Goal: Complete application form

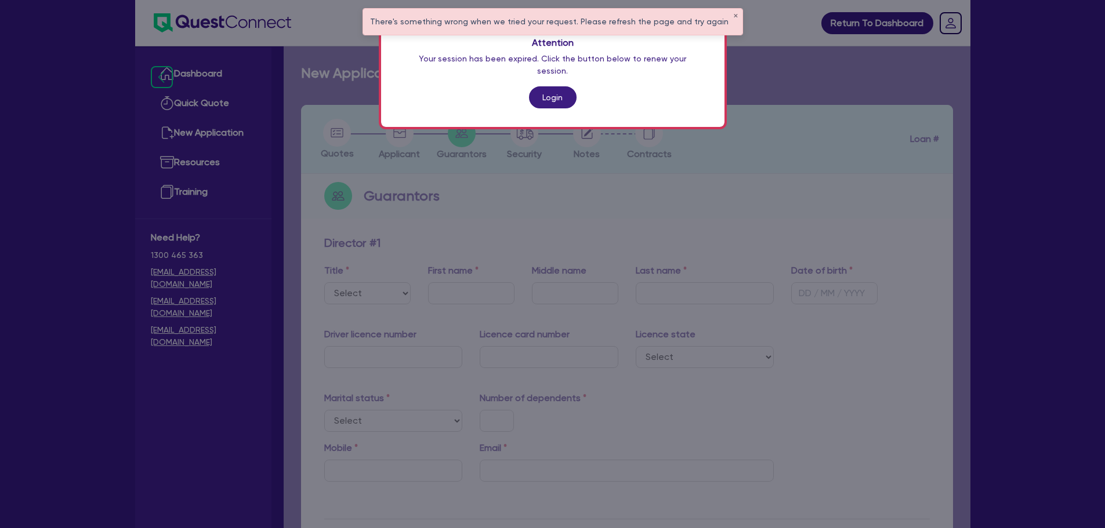
scroll to position [571, 0]
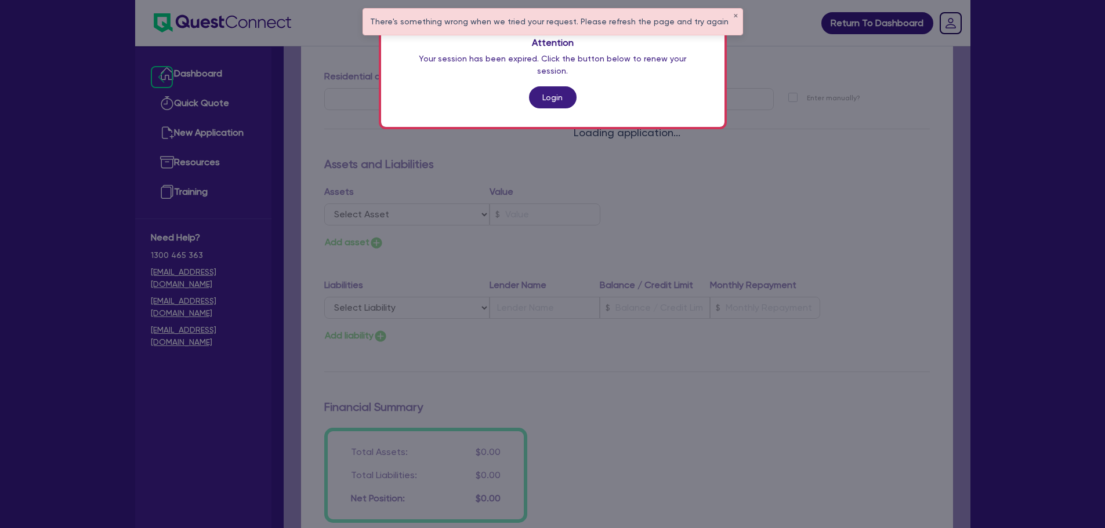
click at [546, 87] on link "Login" at bounding box center [553, 97] width 48 height 22
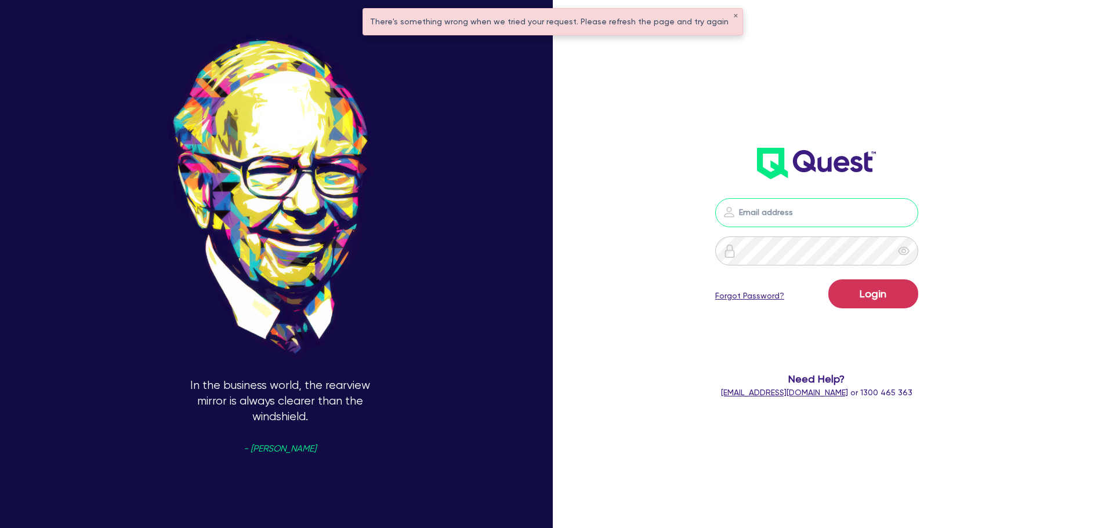
click at [770, 214] on input "email" at bounding box center [816, 212] width 203 height 29
type input "[EMAIL_ADDRESS][PERSON_NAME][DOMAIN_NAME]"
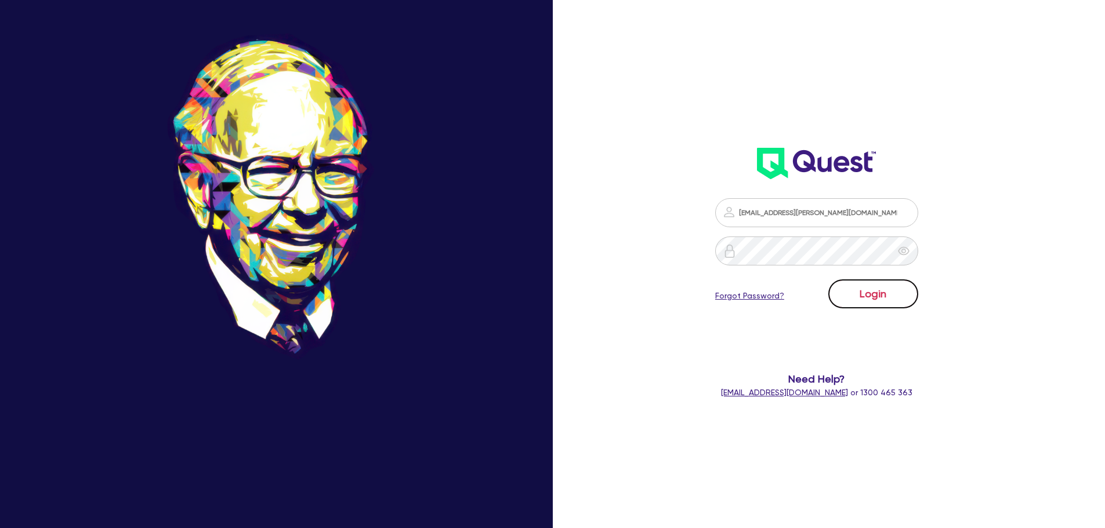
click at [868, 286] on button "Login" at bounding box center [873, 294] width 90 height 29
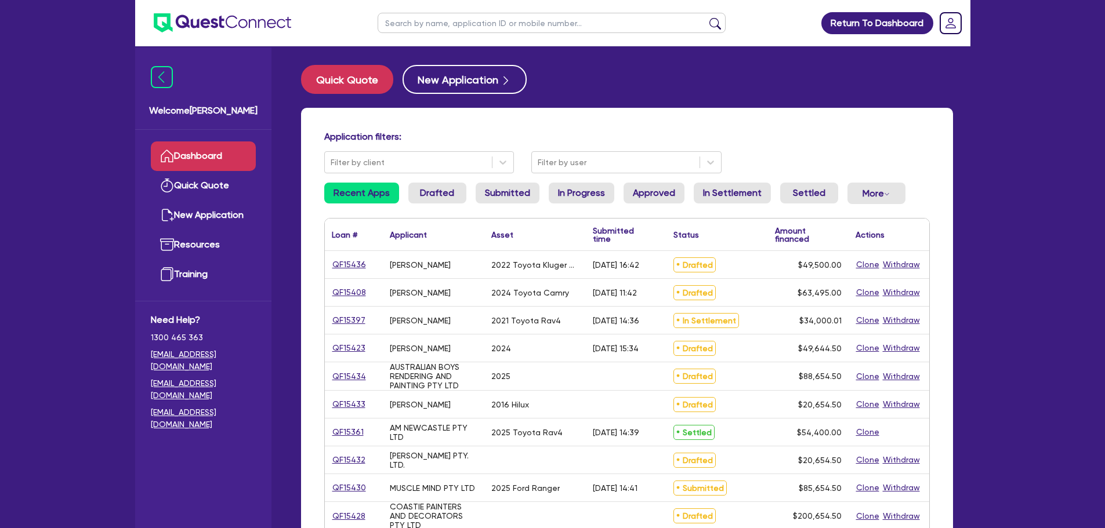
click at [434, 27] on input "text" at bounding box center [552, 23] width 348 height 20
type input "muscle"
click at [706, 17] on button "submit" at bounding box center [715, 25] width 19 height 16
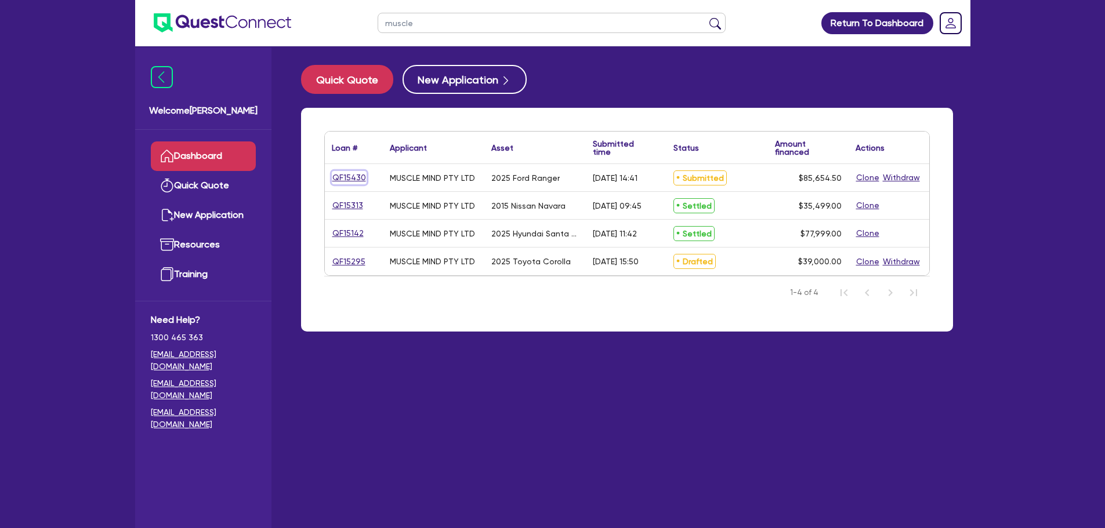
click at [351, 183] on link "QF15430" at bounding box center [349, 177] width 35 height 13
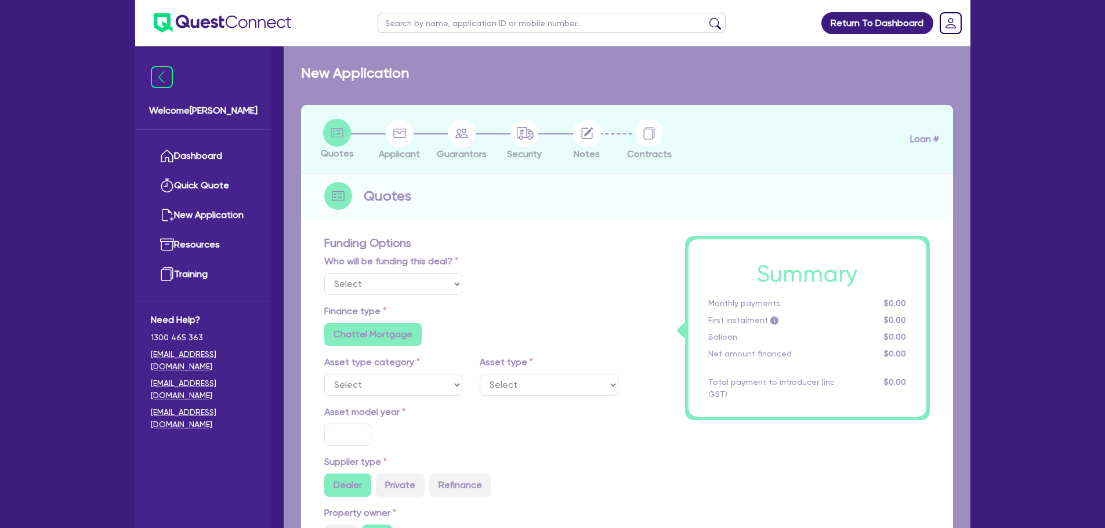
select select "Other"
select select "CARS_AND_LIGHT_TRUCKS"
type input "2025"
type input "85,000"
type input "6"
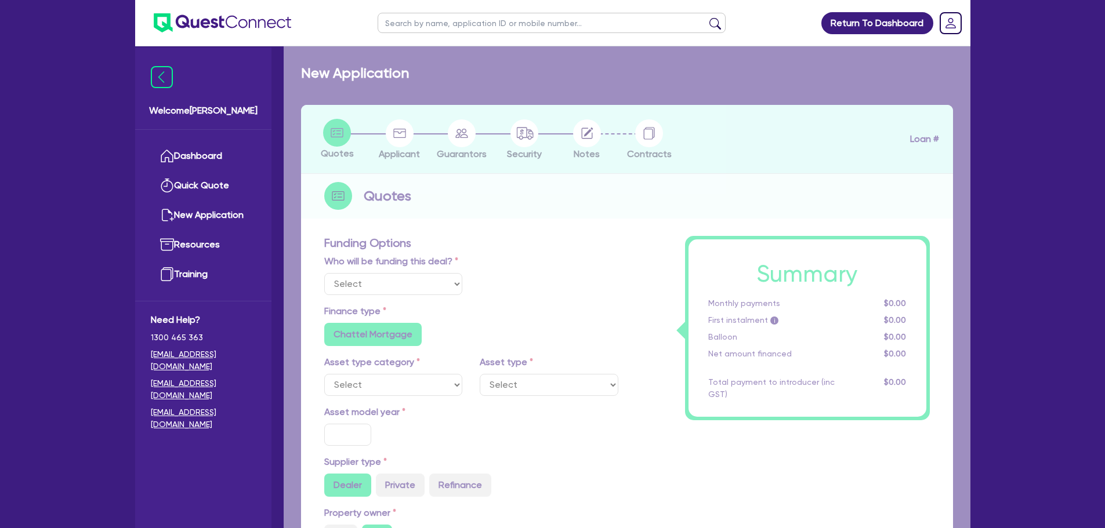
type input "5,139.27"
type input "8"
radio input "true"
radio input "false"
select select "VANS_AND_UTES"
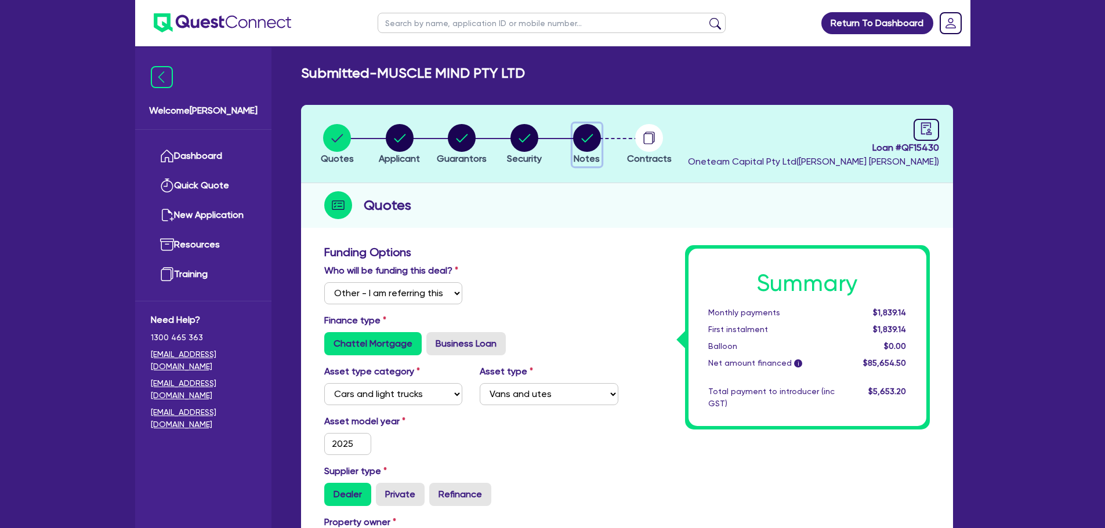
click at [593, 134] on circle "button" at bounding box center [587, 138] width 28 height 28
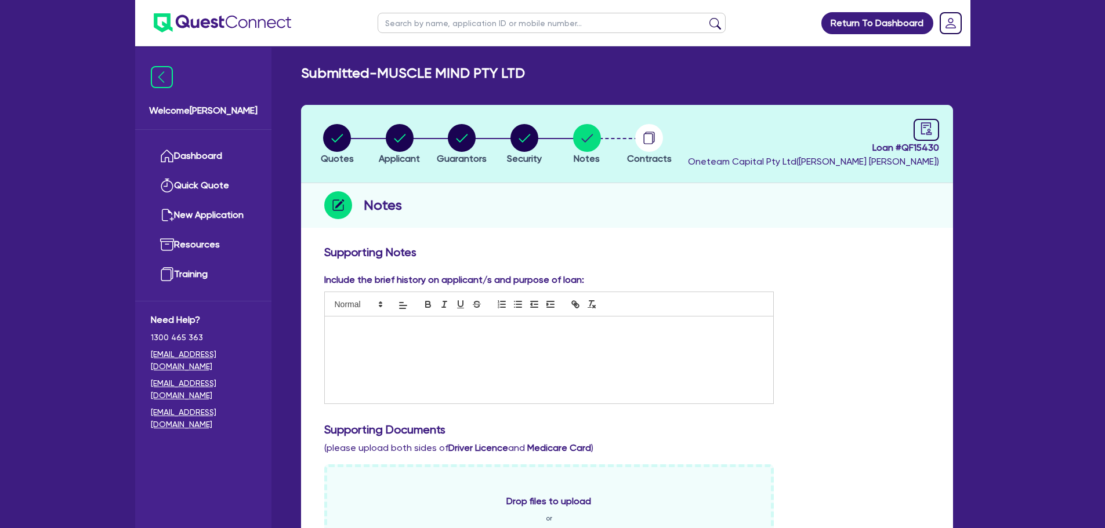
click at [439, 25] on input "text" at bounding box center [552, 23] width 348 height 20
type input "muscle"
click button "submit" at bounding box center [715, 25] width 19 height 16
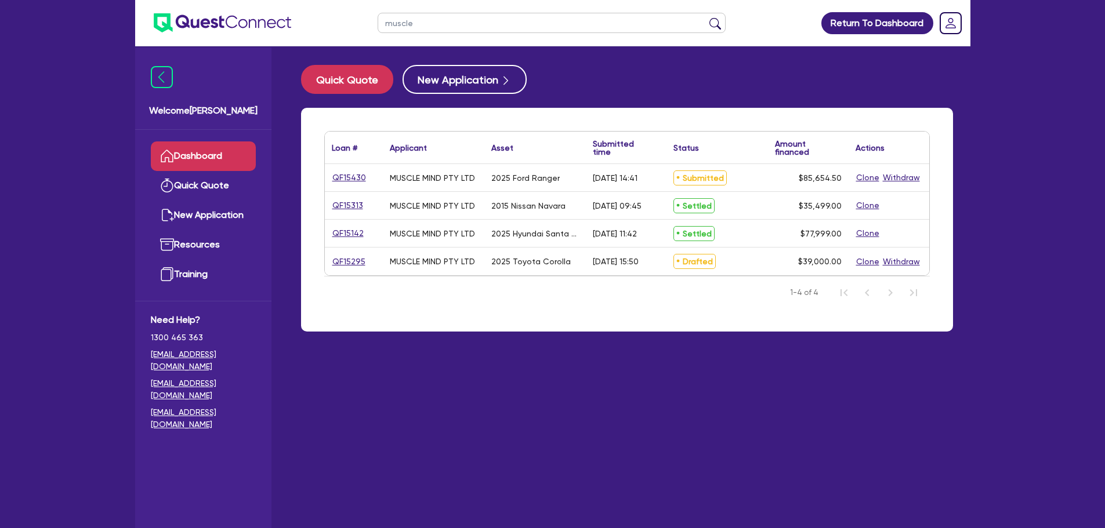
click at [365, 263] on div "QF15295" at bounding box center [353, 261] width 43 height 13
click at [364, 263] on div "QF15295" at bounding box center [353, 261] width 43 height 13
click at [361, 264] on link "QF15295" at bounding box center [349, 261] width 34 height 13
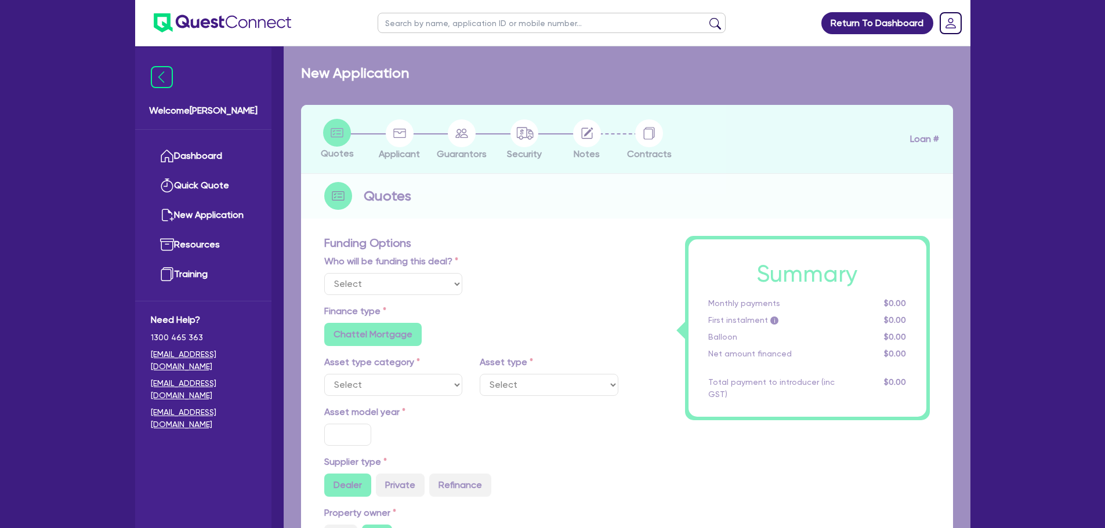
select select "Other"
select select "CARS_AND_LIGHT_TRUCKS"
type input "2025"
radio input "true"
type input "39,000"
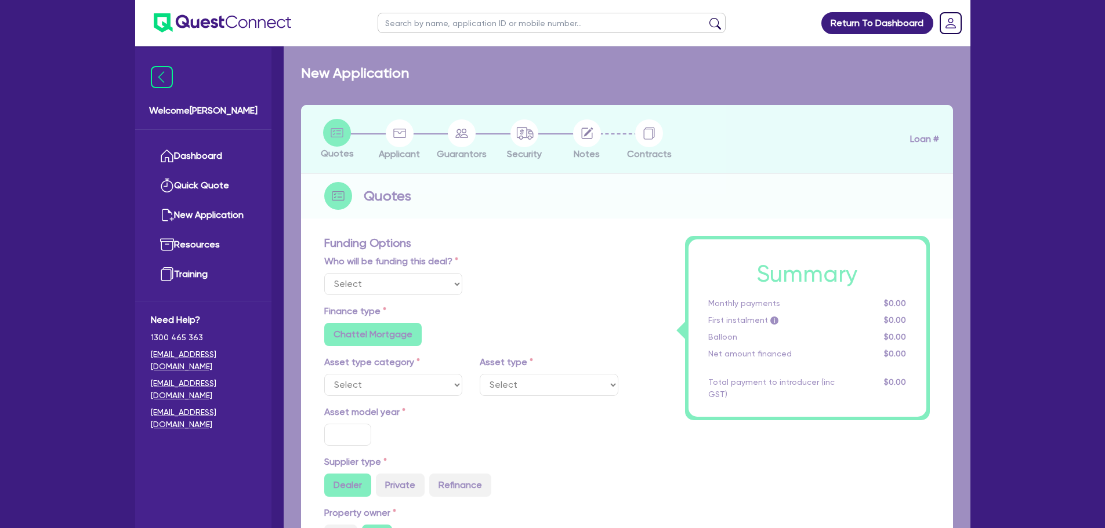
type input "6"
type input "2,340"
type input "9.5"
radio input "false"
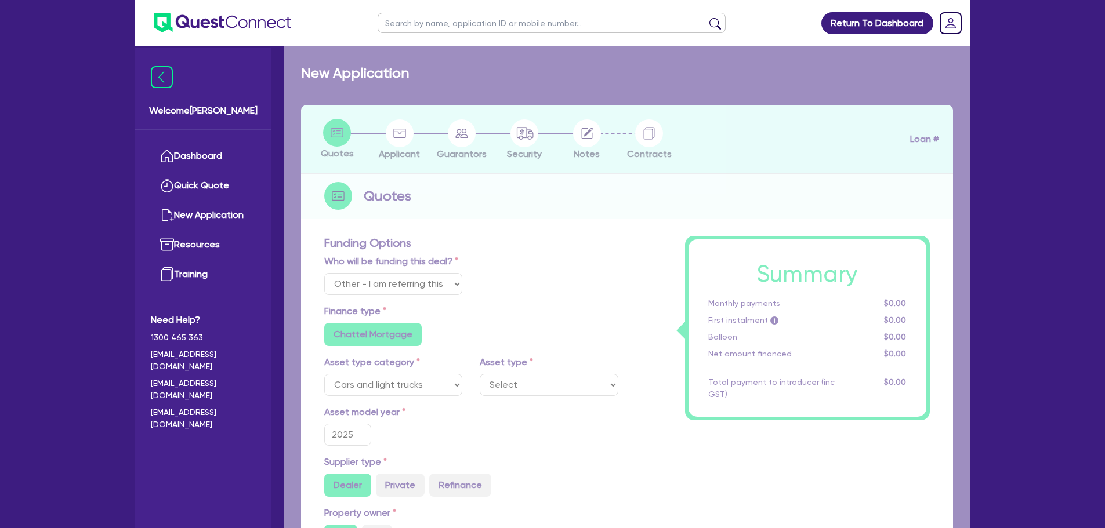
select select "VANS_AND_UTES"
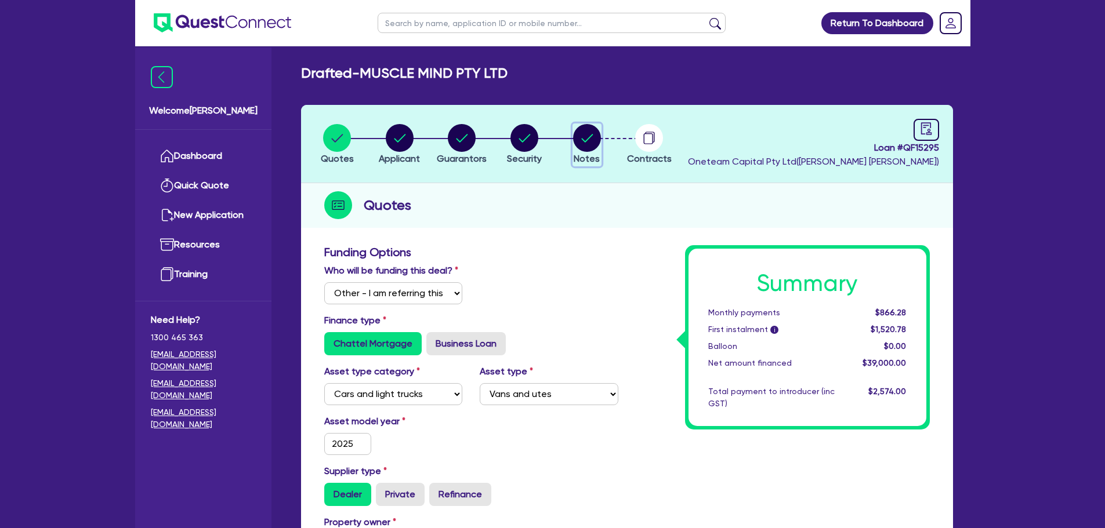
click at [577, 139] on circle "button" at bounding box center [587, 138] width 28 height 28
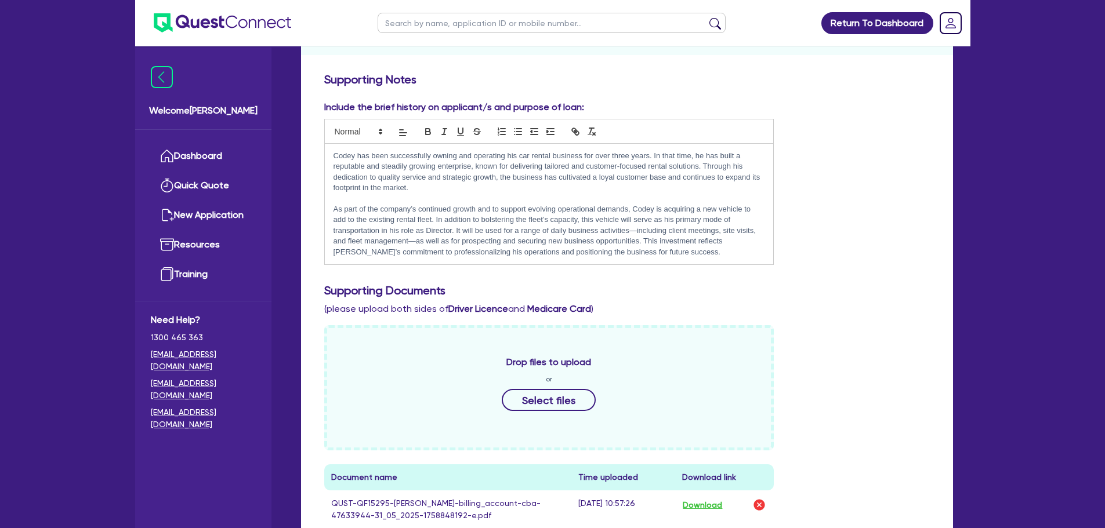
scroll to position [174, 0]
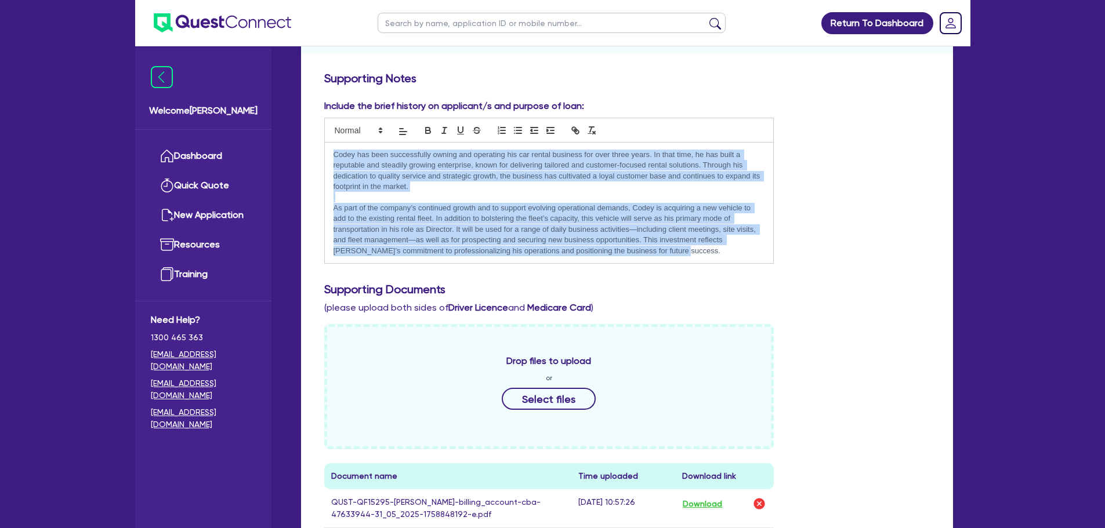
drag, startPoint x: 665, startPoint y: 252, endPoint x: 317, endPoint y: 158, distance: 360.5
click at [317, 158] on div "Include the brief history on applicant/s and purpose of loan: [PERSON_NAME] has…" at bounding box center [549, 181] width 467 height 165
copy div "Codey has been successfully owning and operating his car rental business for ov…"
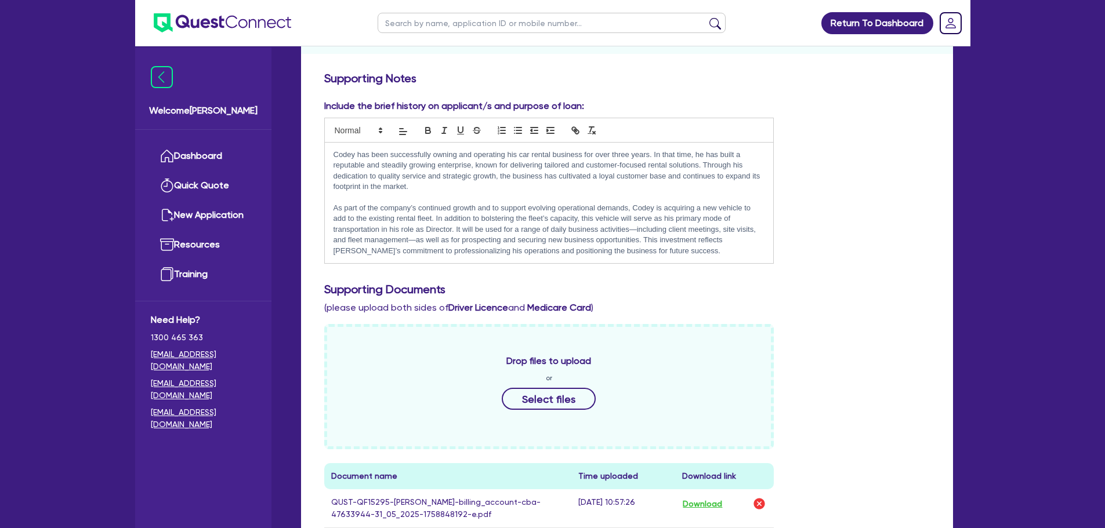
click at [399, 16] on input "text" at bounding box center [552, 23] width 348 height 20
type input "muscle"
click button "submit" at bounding box center [715, 25] width 19 height 16
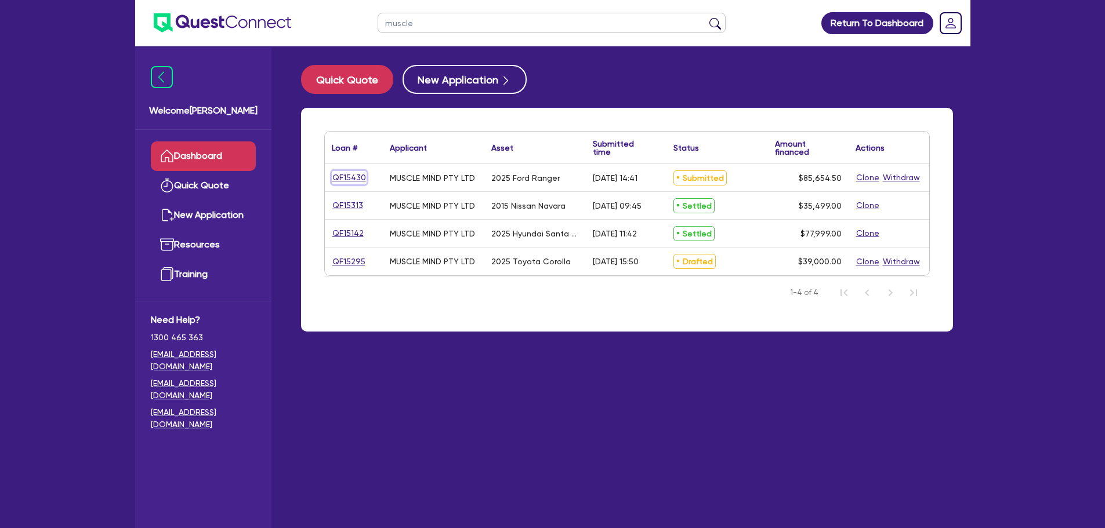
click at [353, 176] on link "QF15430" at bounding box center [349, 177] width 35 height 13
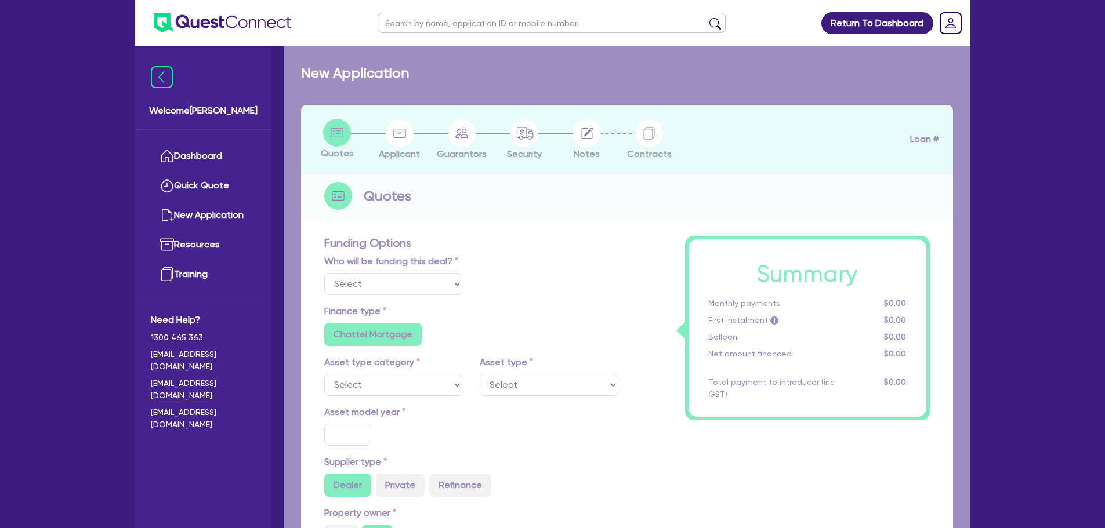
select select "Other"
select select "CARS_AND_LIGHT_TRUCKS"
type input "2025"
type input "85,000"
type input "6"
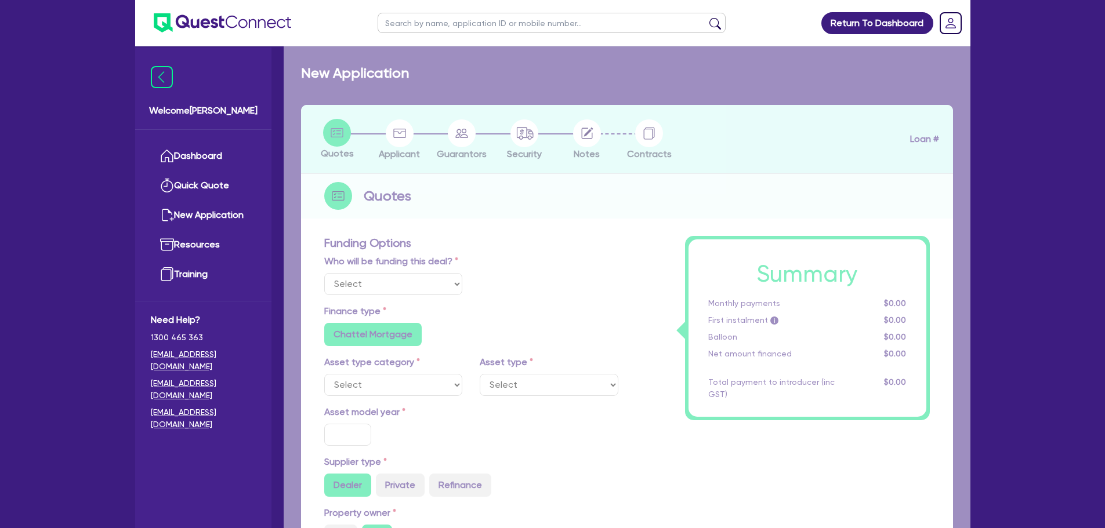
type input "5,139.27"
type input "8"
radio input "true"
radio input "false"
select select "VANS_AND_UTES"
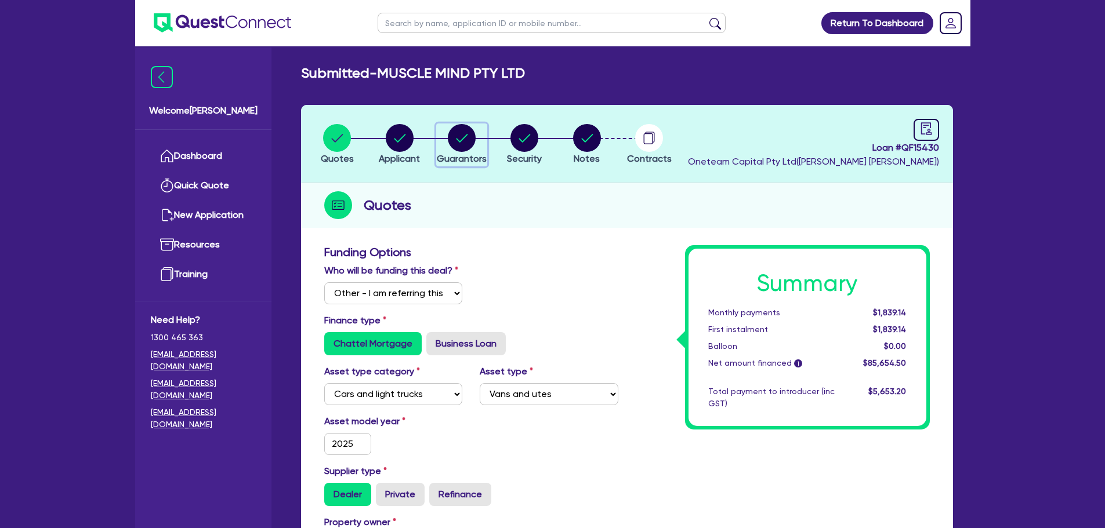
click at [467, 144] on circle "button" at bounding box center [462, 138] width 28 height 28
select select "MR"
select select "QLD"
select select "MARRIED"
select select "PROPERTY"
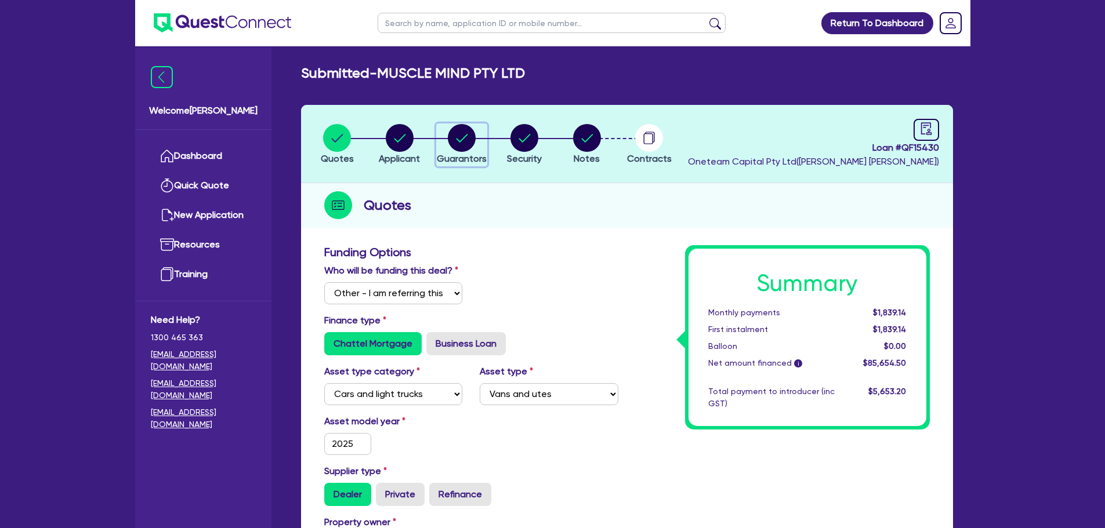
select select "HOUSEHOLD_PERSONAL"
select select "CASH"
select select "VEHICLE"
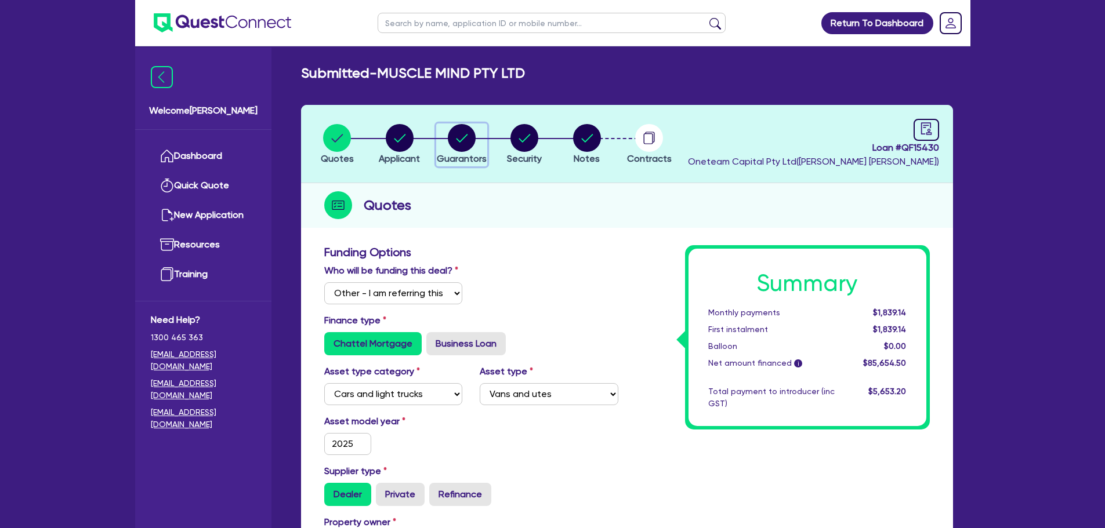
select select "VEHICLE"
select select "VEHICLE_LOAN"
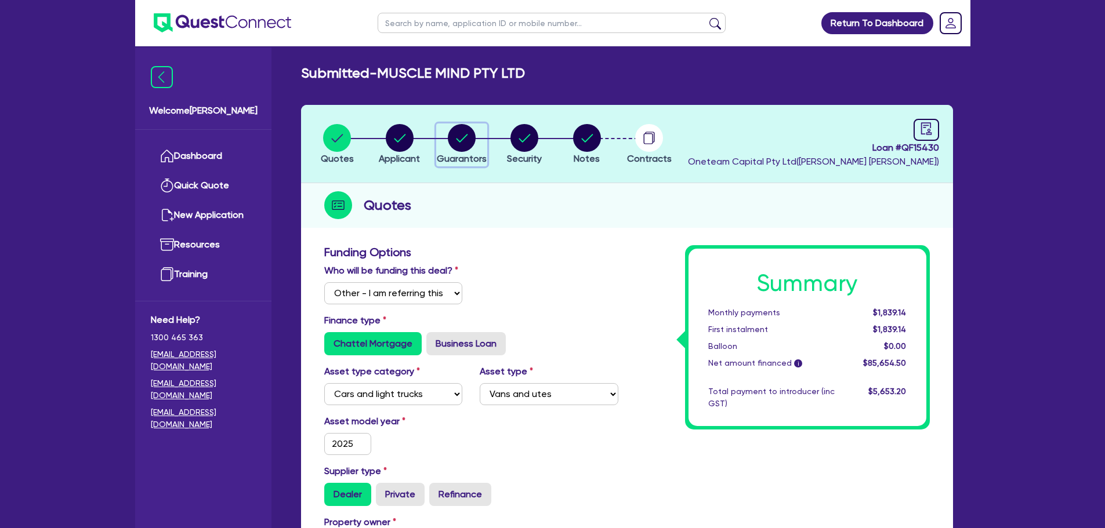
select select "VEHICLE_LOAN"
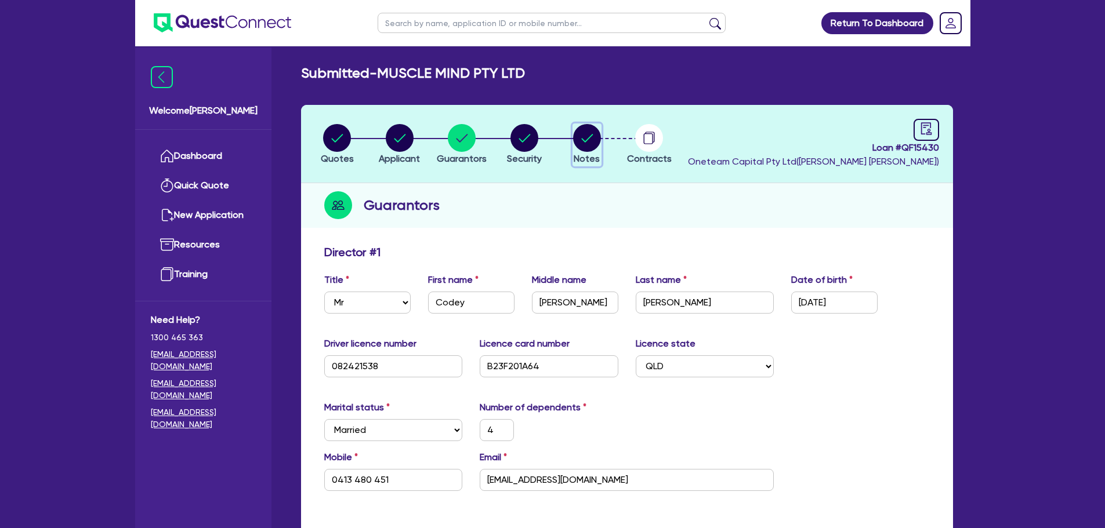
click at [584, 139] on circle "button" at bounding box center [587, 138] width 28 height 28
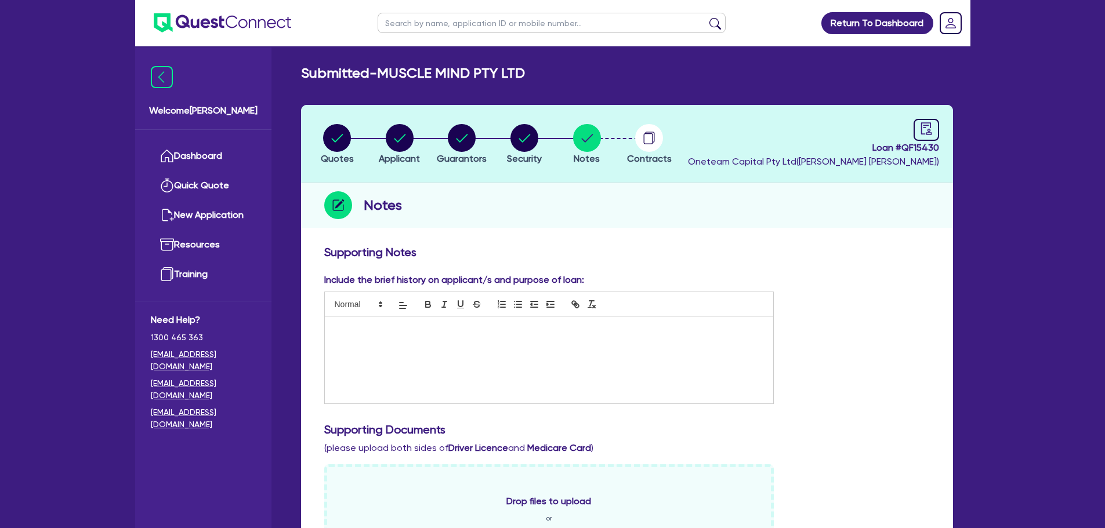
click at [577, 339] on div at bounding box center [549, 360] width 449 height 87
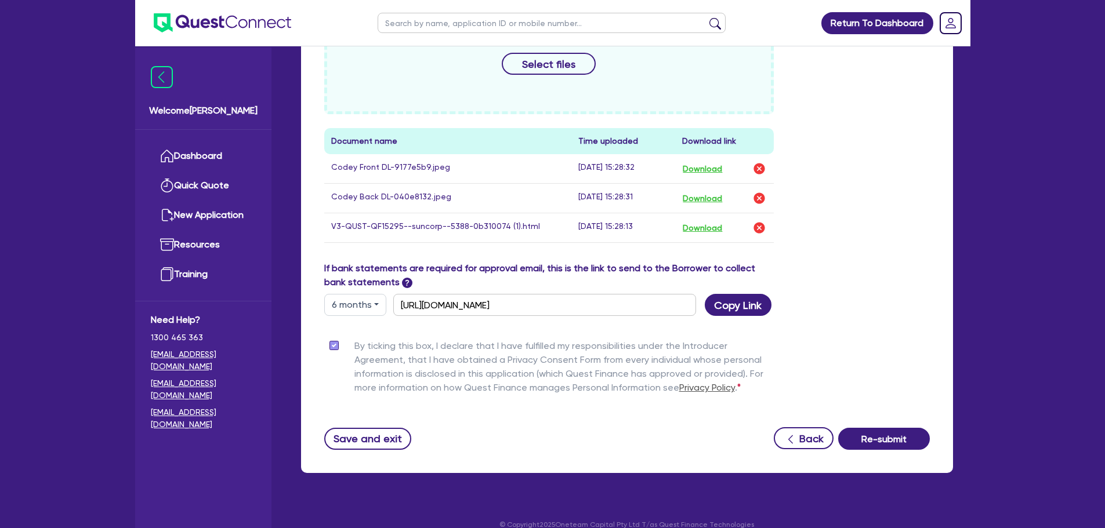
scroll to position [525, 0]
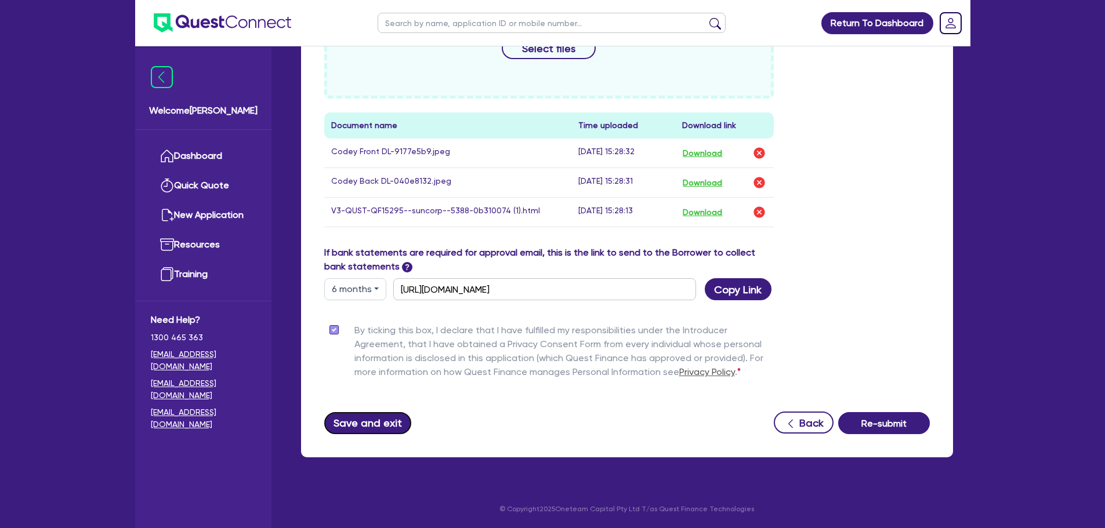
click at [378, 425] on button "Save and exit" at bounding box center [368, 423] width 88 height 22
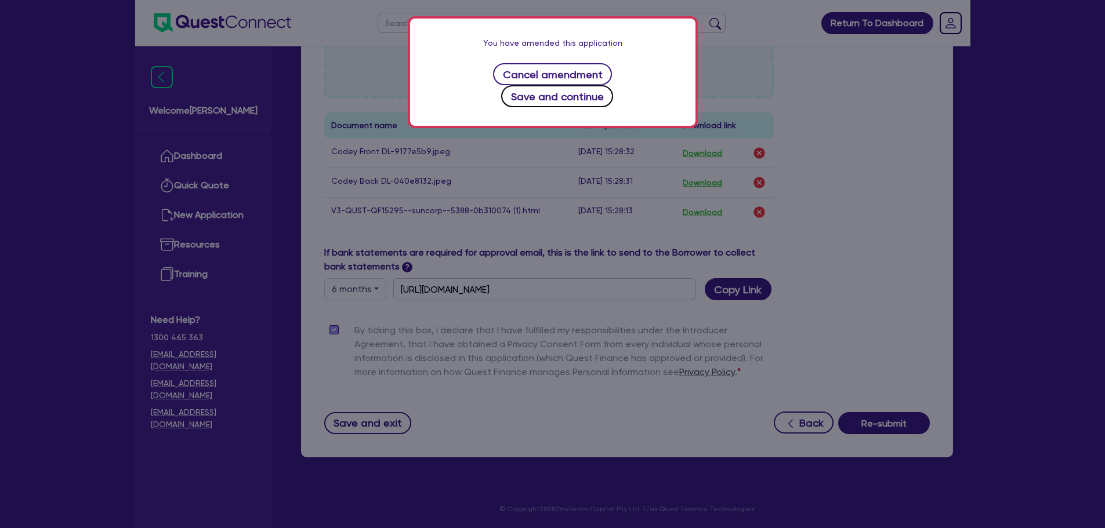
click at [613, 85] on button "Save and continue" at bounding box center [557, 96] width 112 height 22
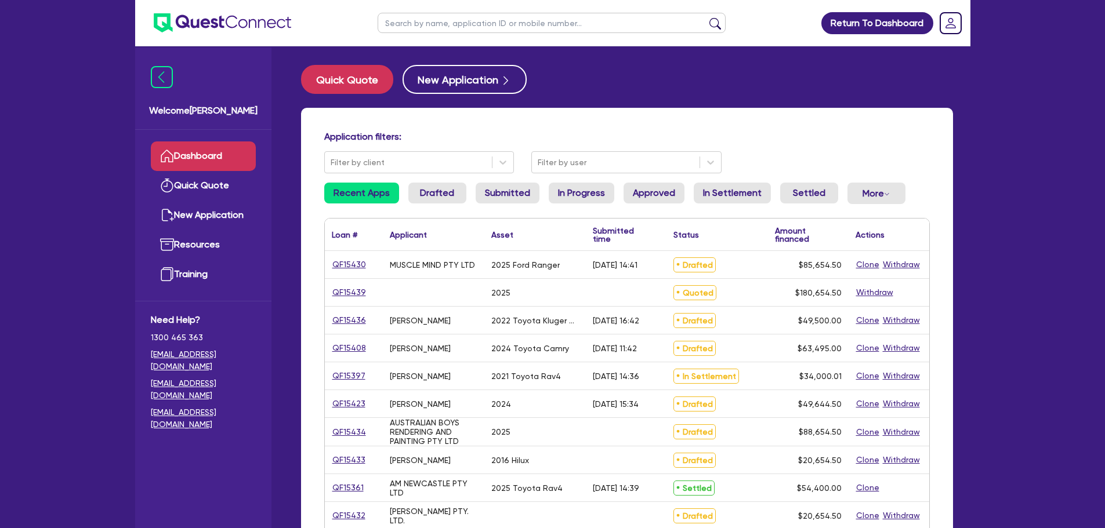
click at [434, 21] on input "text" at bounding box center [552, 23] width 348 height 20
click at [346, 268] on link "QF15430" at bounding box center [349, 264] width 35 height 13
select select "Other"
select select "CARS_AND_LIGHT_TRUCKS"
select select "VANS_AND_UTES"
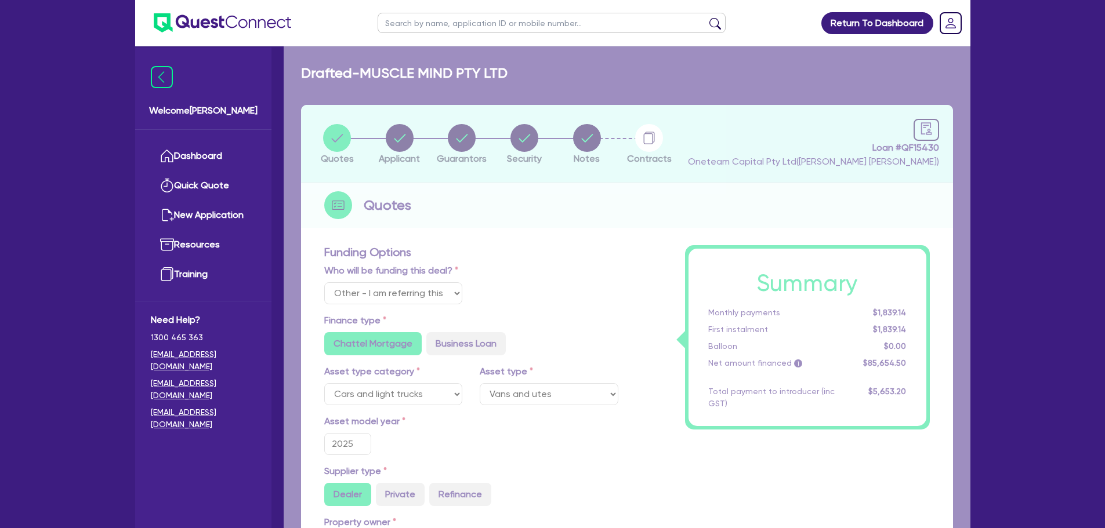
type input "85,000"
type input "5,139.27"
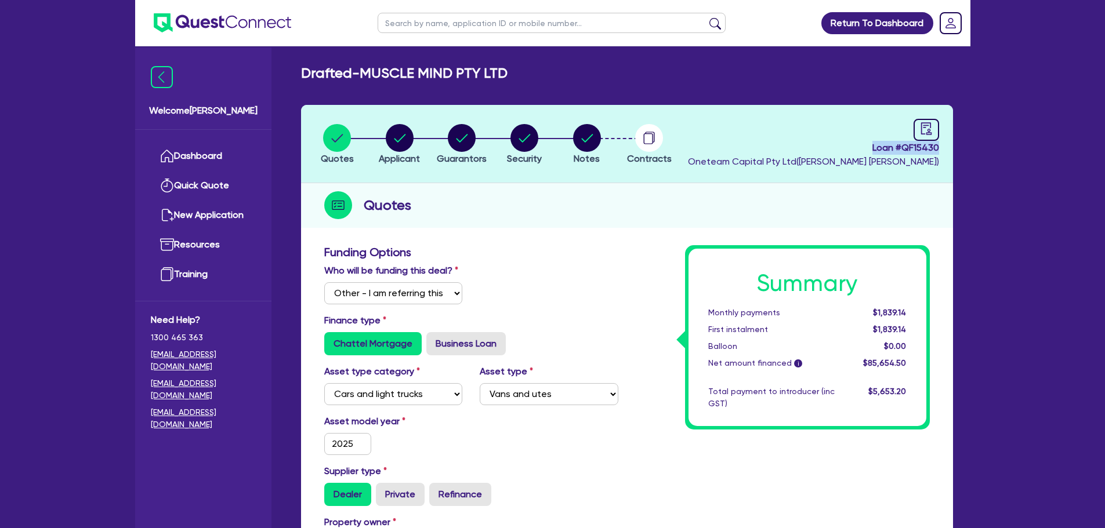
drag, startPoint x: 868, startPoint y: 147, endPoint x: 940, endPoint y: 153, distance: 71.6
click at [940, 153] on header "Quotes Applicant [GEOGRAPHIC_DATA] Security Notes Contracts Loan # QF15430 Onet…" at bounding box center [627, 144] width 652 height 78
copy span "Loan # QF15430"
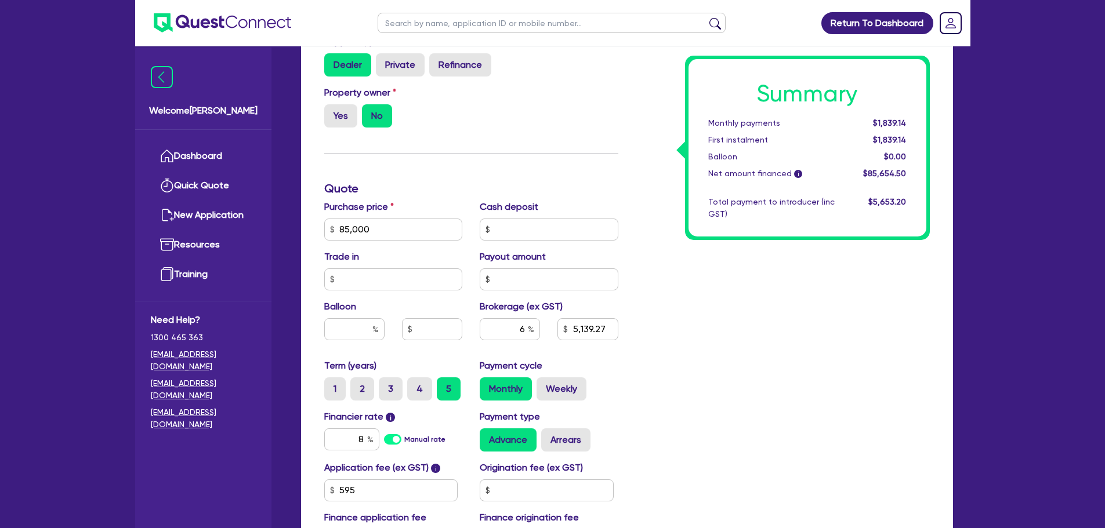
scroll to position [580, 0]
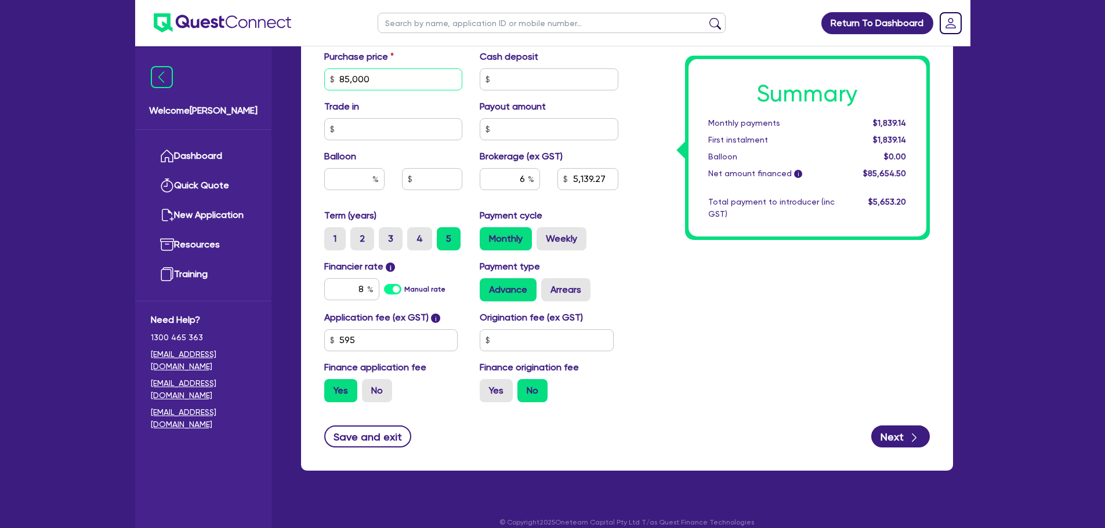
drag, startPoint x: 395, startPoint y: 86, endPoint x: 332, endPoint y: 85, distance: 63.2
click at [332, 85] on div "85,000" at bounding box center [393, 79] width 139 height 22
type input "8"
type input "5,139.27"
type input "83"
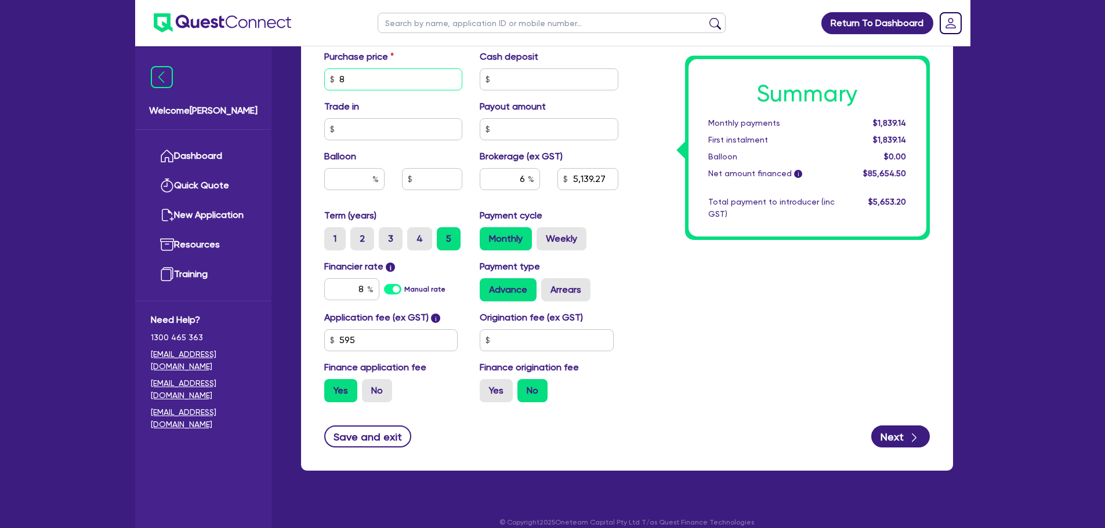
type input "5,139.27"
type input "837"
type input "5,139.27"
type input "8,372"
type input "5,139.27"
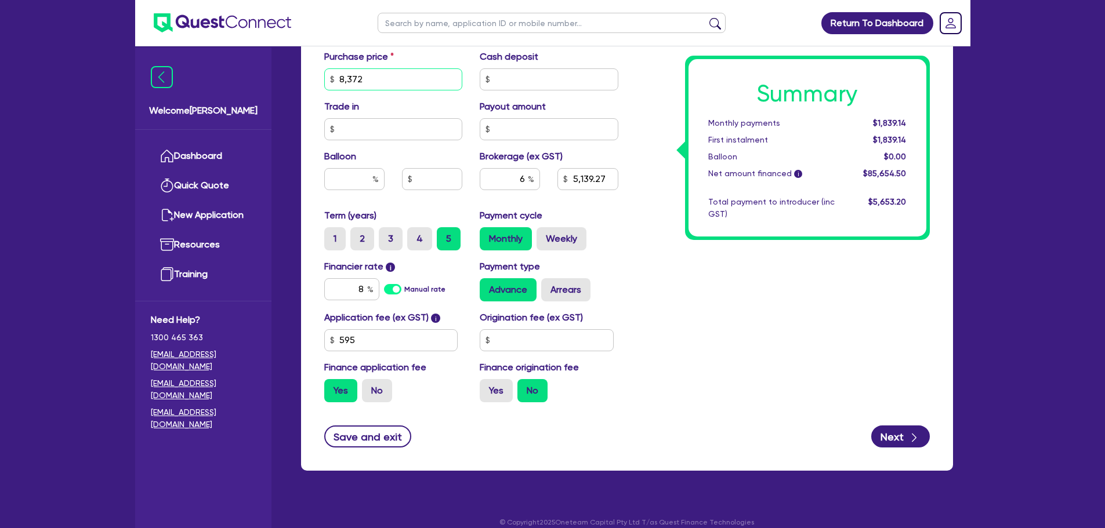
type input "83,726"
type input "5,139.27"
type input "83,726."
type input "5,139.27"
type input "83,726.4"
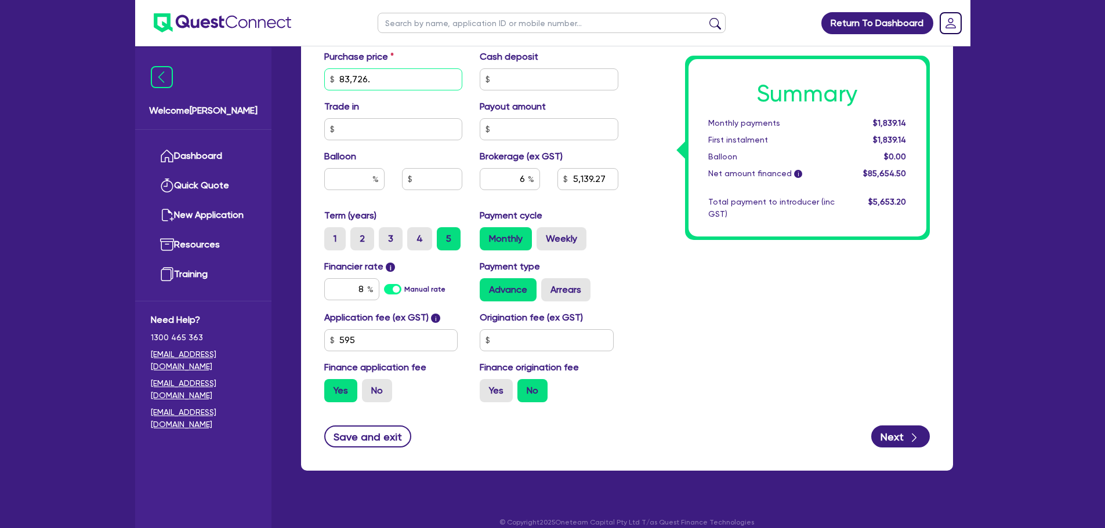
type input "5,139.27"
type input "83,726.49"
type input "5,139.27"
type input "83,726.49"
click at [373, 135] on input "text" at bounding box center [393, 129] width 139 height 22
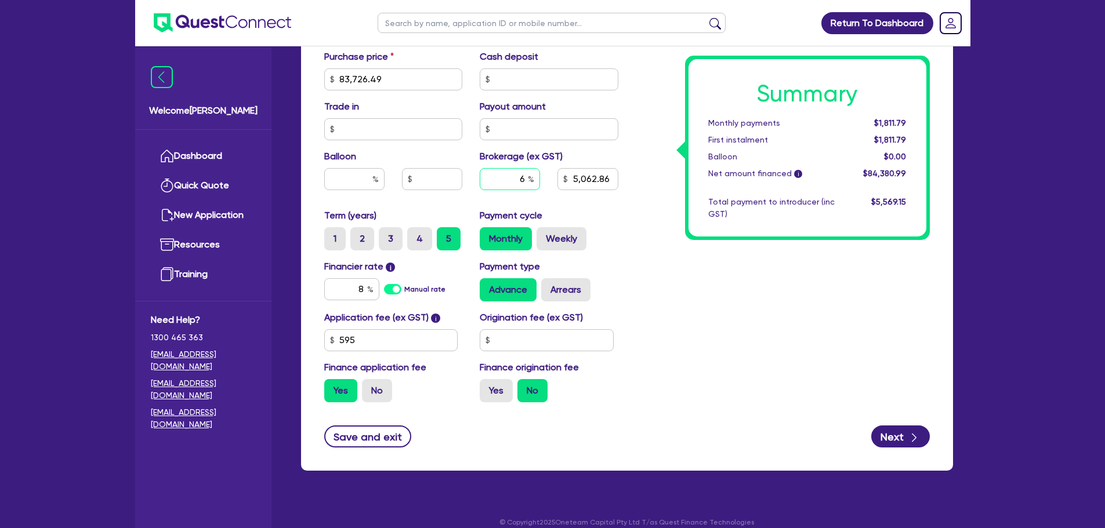
click at [527, 183] on input "6" at bounding box center [510, 179] width 60 height 22
click at [367, 292] on input "8" at bounding box center [351, 289] width 55 height 22
type input "5,062.86"
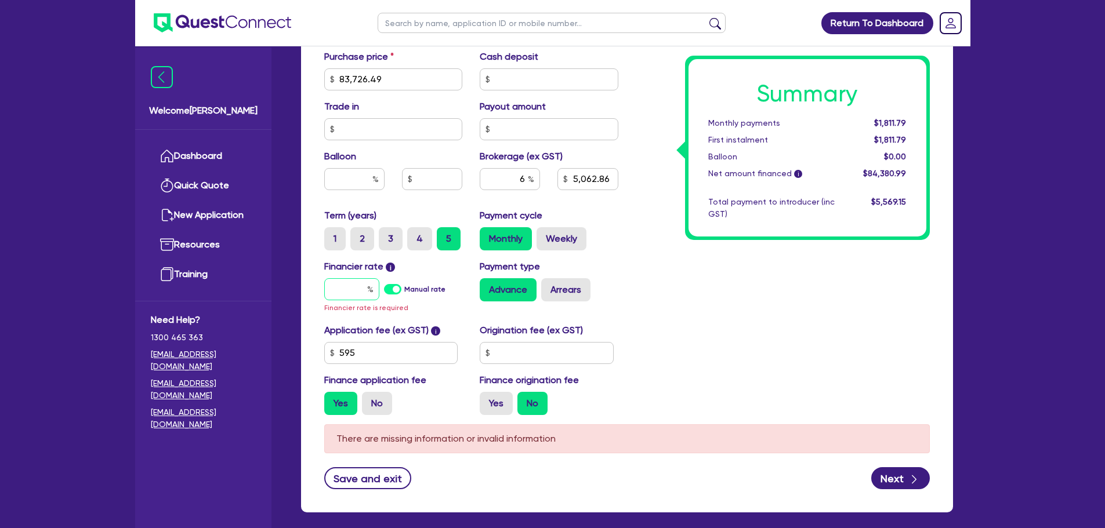
type input "5,062.86"
type input "7"
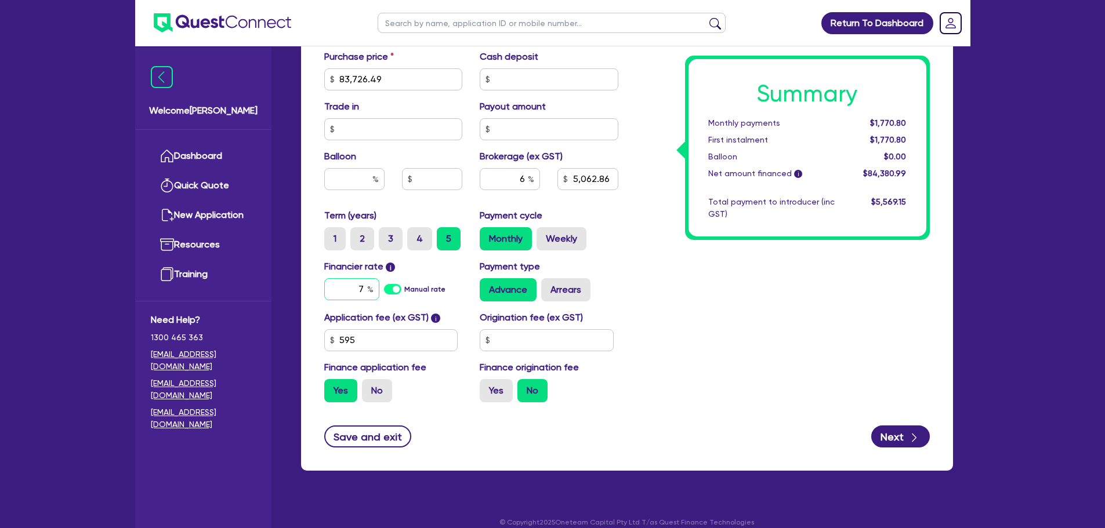
type input "5,062.86"
type input "7."
type input "5,062.86"
type input "7.5"
click at [731, 345] on div "Summary Monthly payments $1,770.80 First instalment $1,770.80 Balloon $0.00 Net…" at bounding box center [782, 38] width 311 height 746
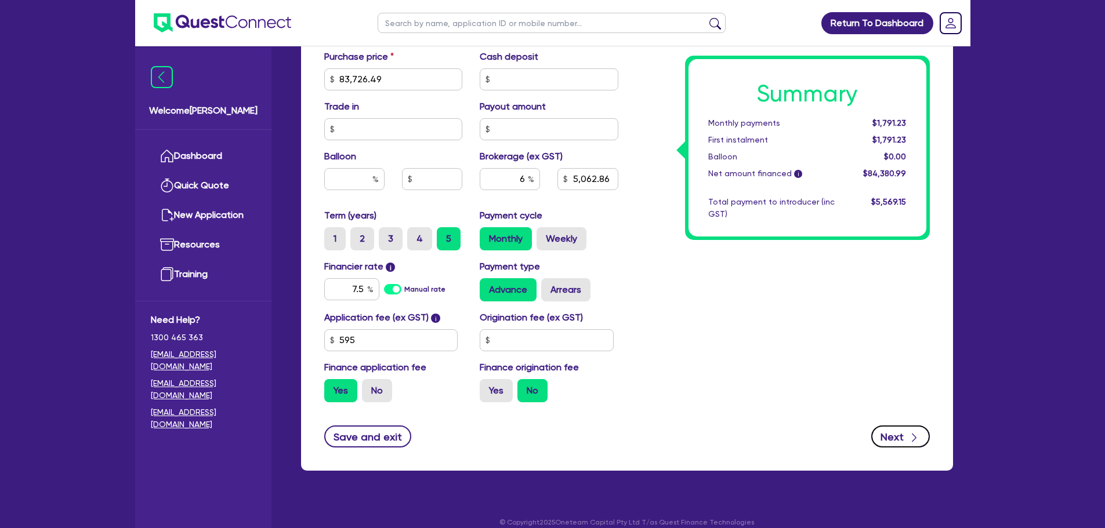
click at [890, 430] on button "Next" at bounding box center [900, 437] width 59 height 22
type input "5,062.86"
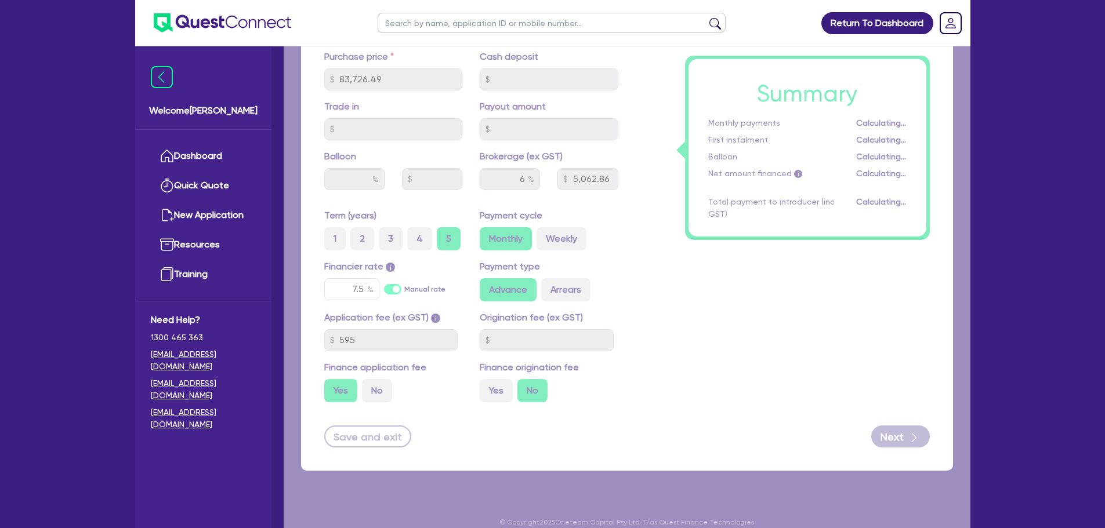
select select "COMPANY"
select select "PROFESSIONAL"
select select "MANAGEMENT"
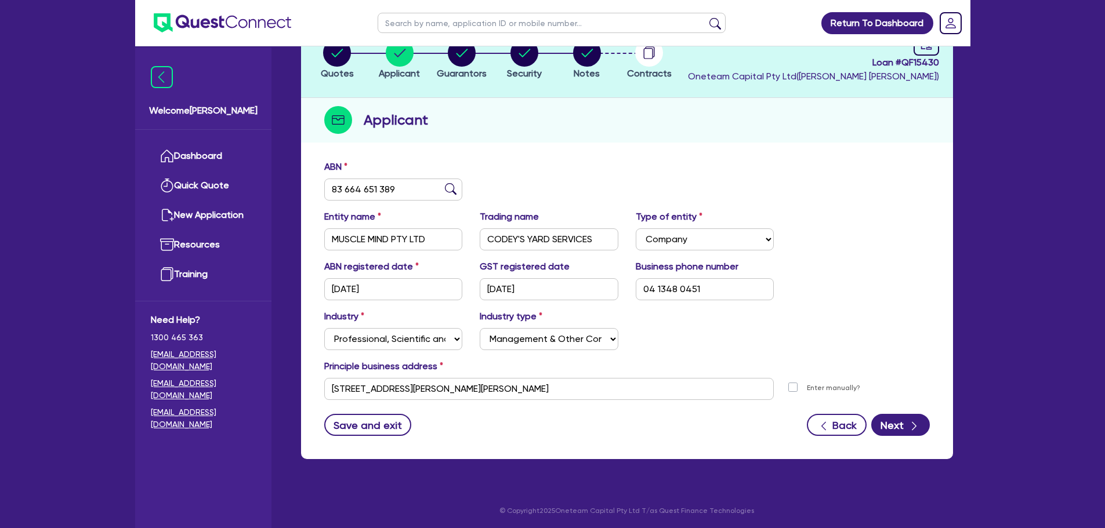
scroll to position [87, 0]
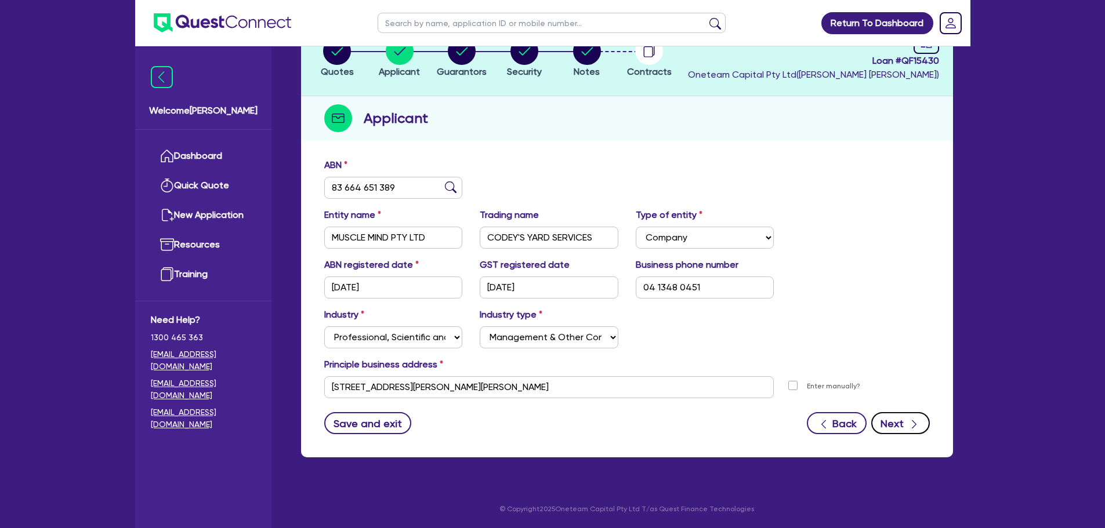
click at [884, 418] on button "Next" at bounding box center [900, 423] width 59 height 22
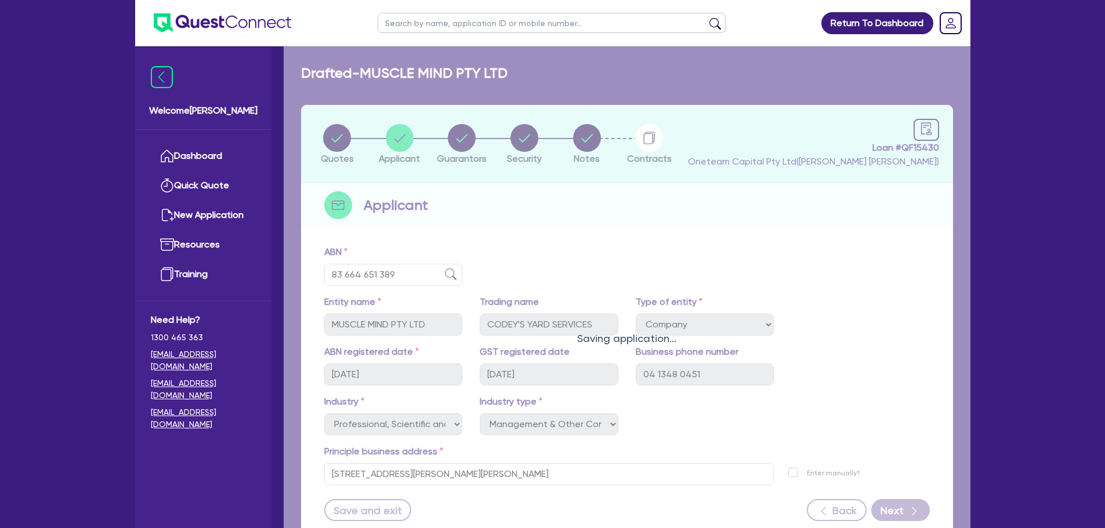
select select "MR"
select select "QLD"
select select "MARRIED"
select select "PROPERTY"
select select "HOUSEHOLD_PERSONAL"
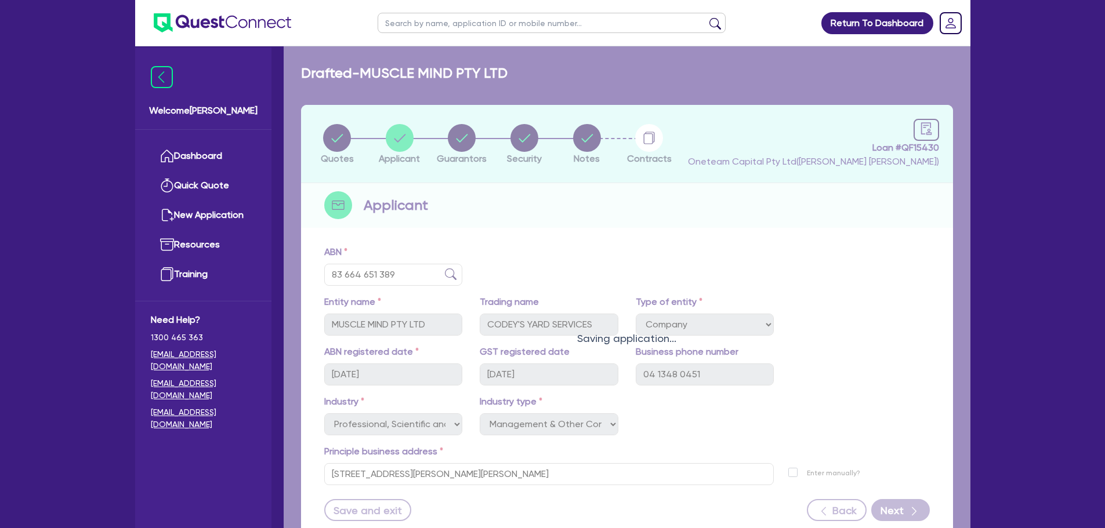
select select "CASH"
select select "VEHICLE"
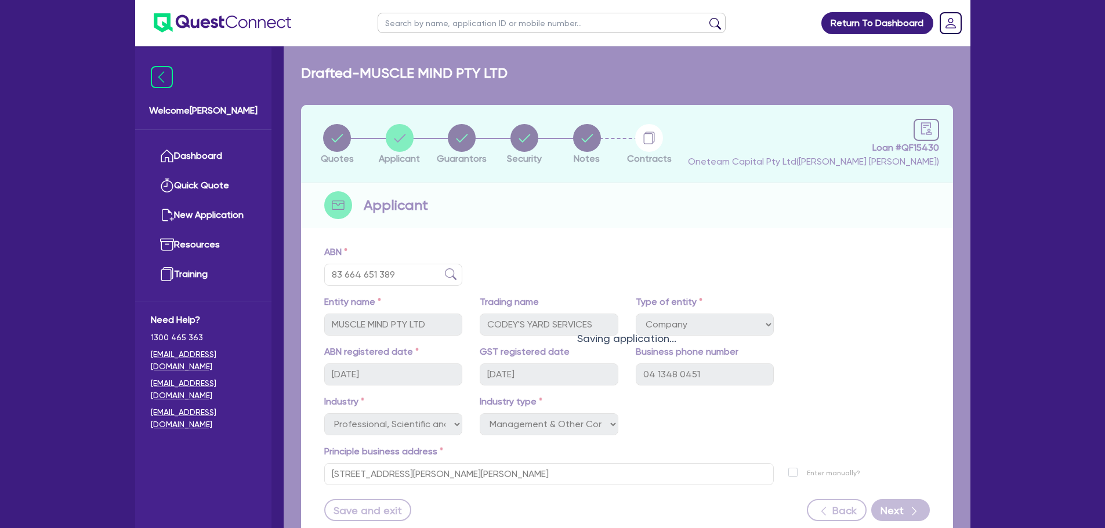
select select "VEHICLE_LOAN"
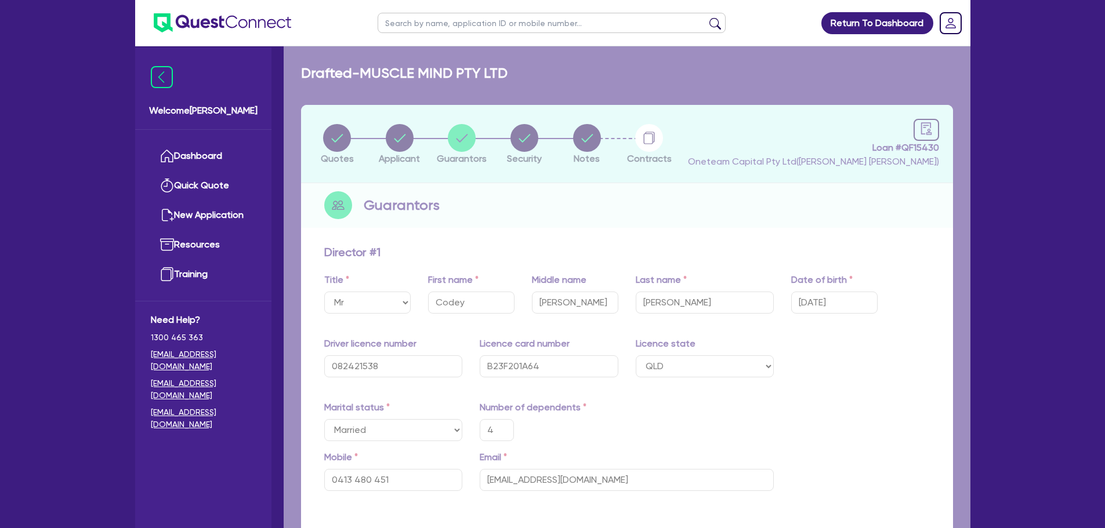
type input "4"
type input "0413 480 451"
type input "750,000"
type input "20,000"
type input "30,000"
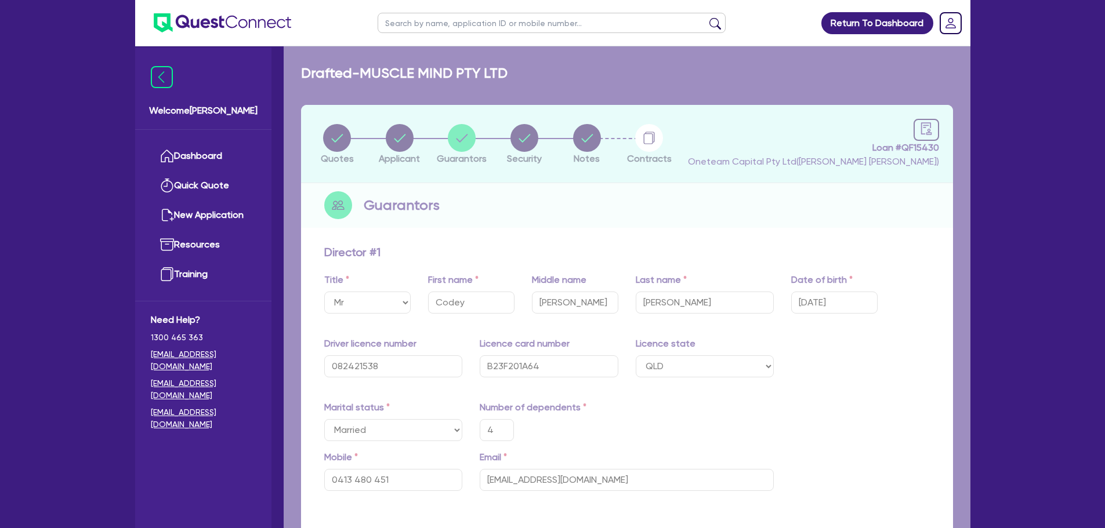
type input "50,000"
type input "35,000"
type input "80,000"
type input "90,000"
type input "40,000"
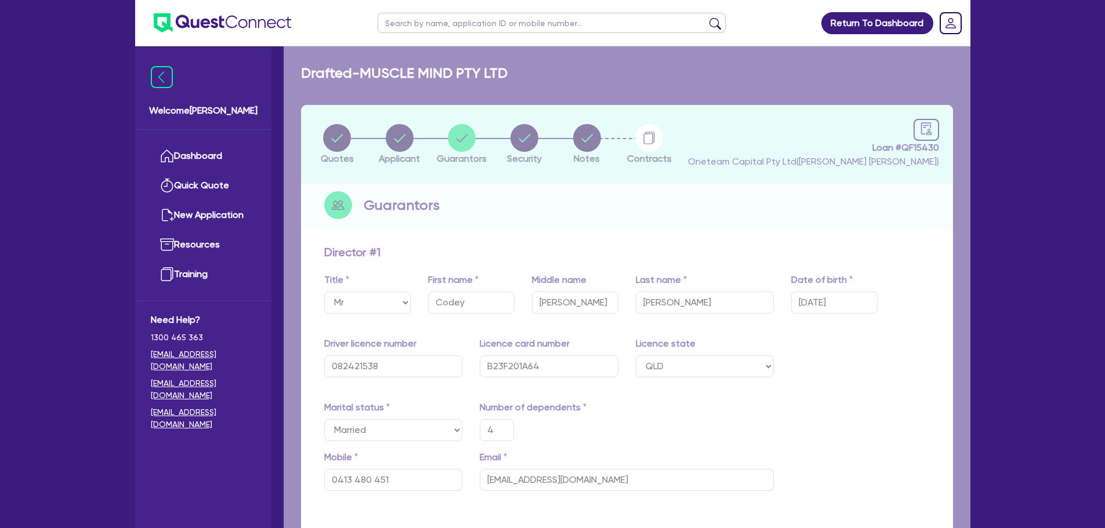
type input "35,000"
type input "50,000"
type input "45,000"
type input "80,000"
type input "1,500"
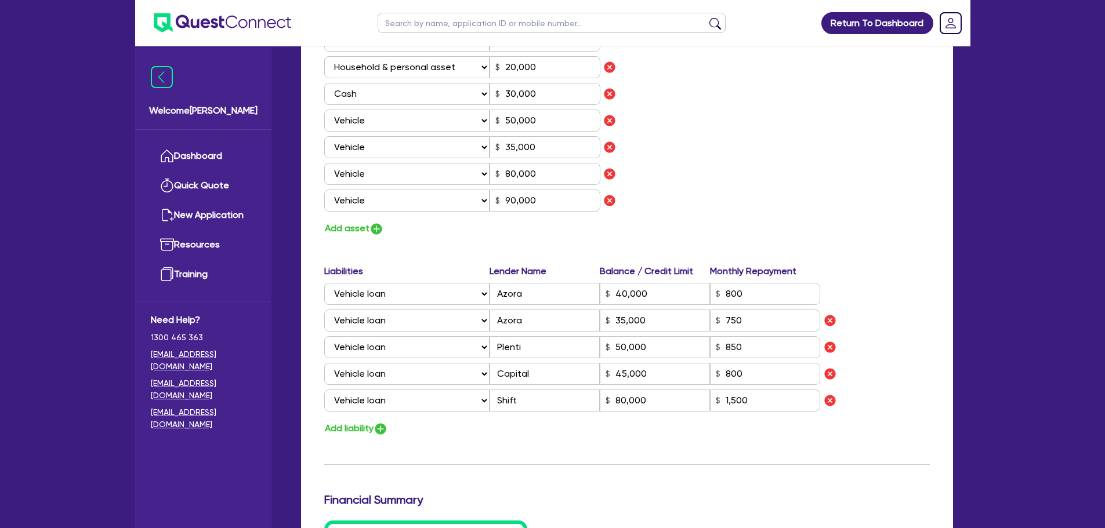
scroll to position [1044, 0]
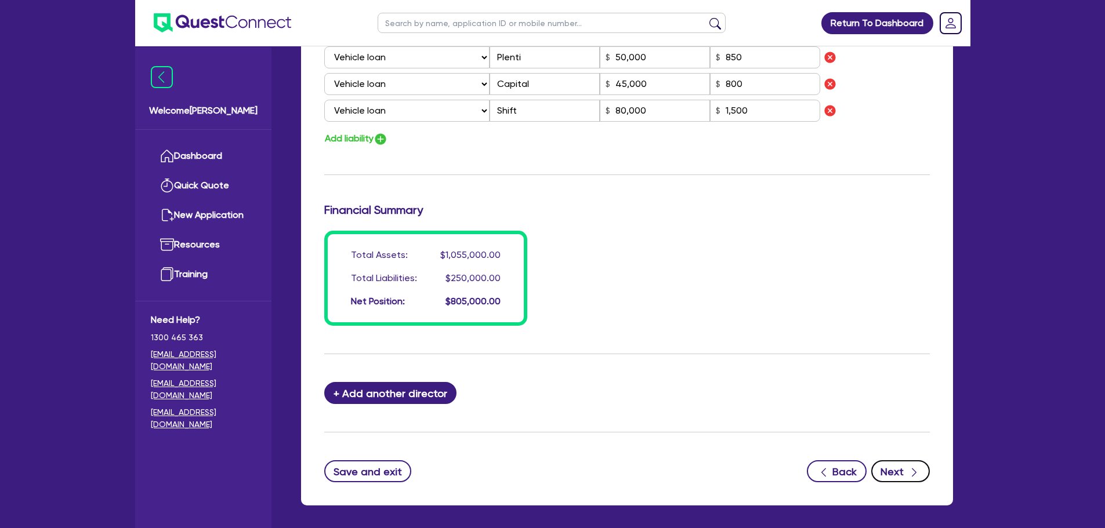
click at [898, 476] on button "Next" at bounding box center [900, 472] width 59 height 22
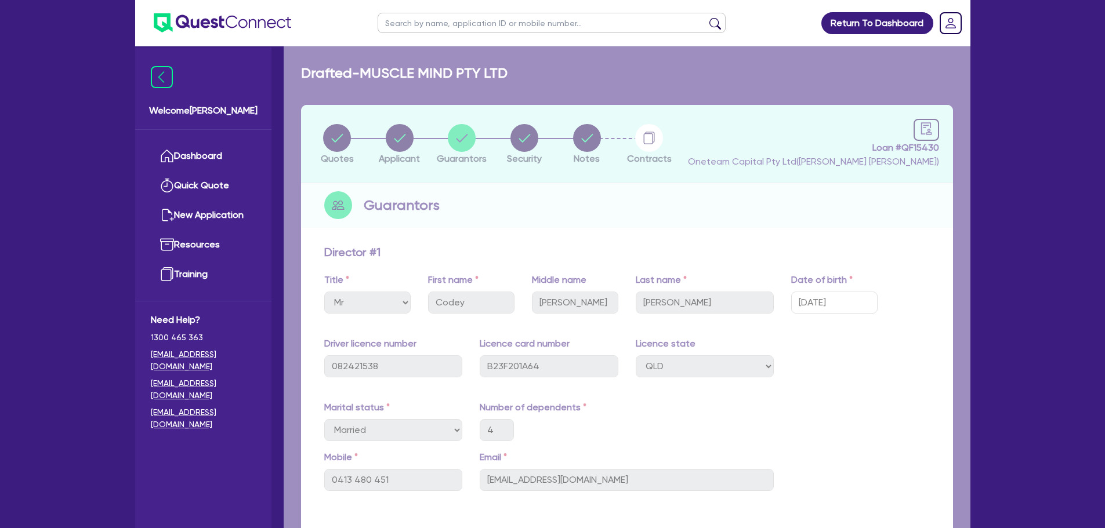
select select "CARS_AND_LIGHT_TRUCKS"
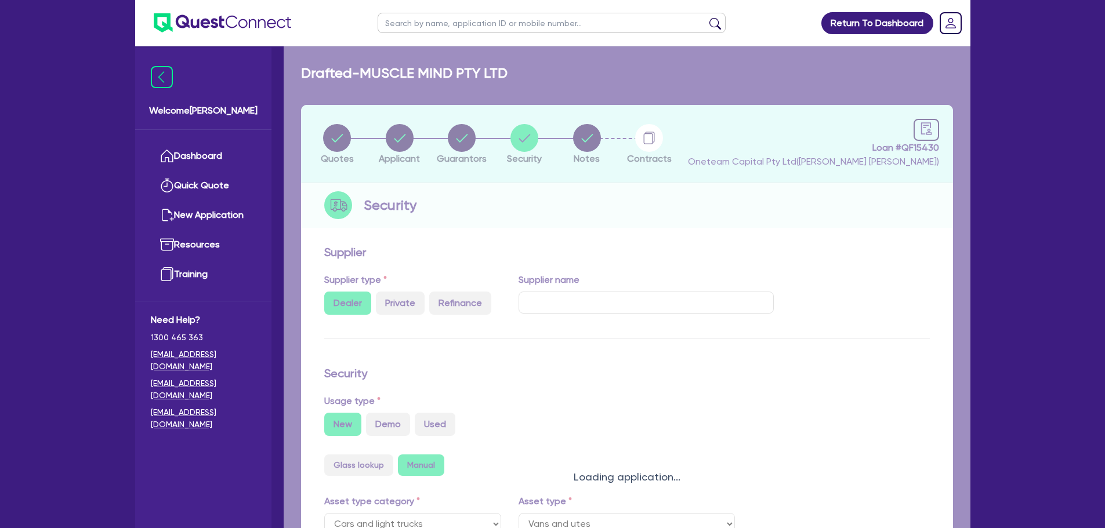
select select "VANS_AND_UTES"
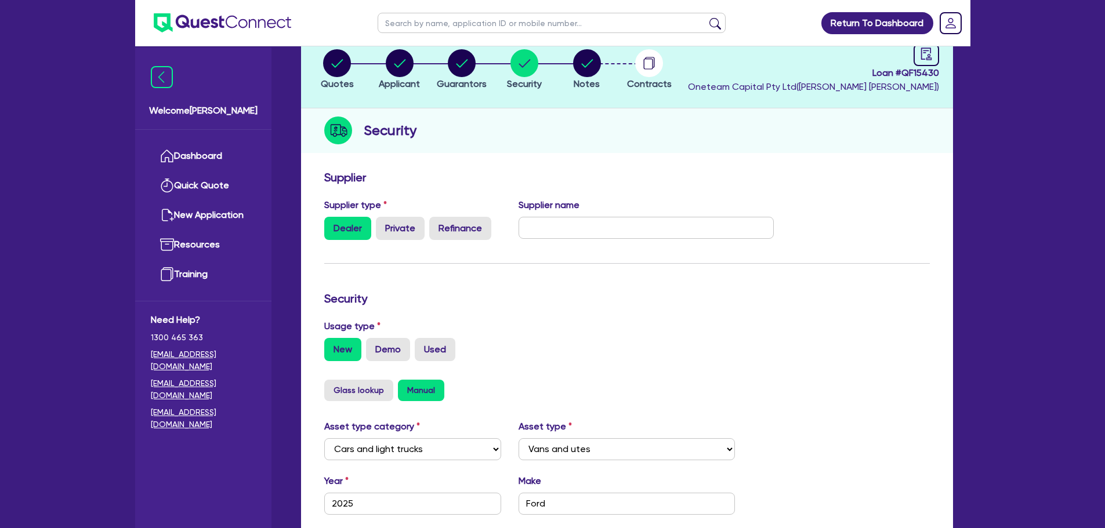
scroll to position [348, 0]
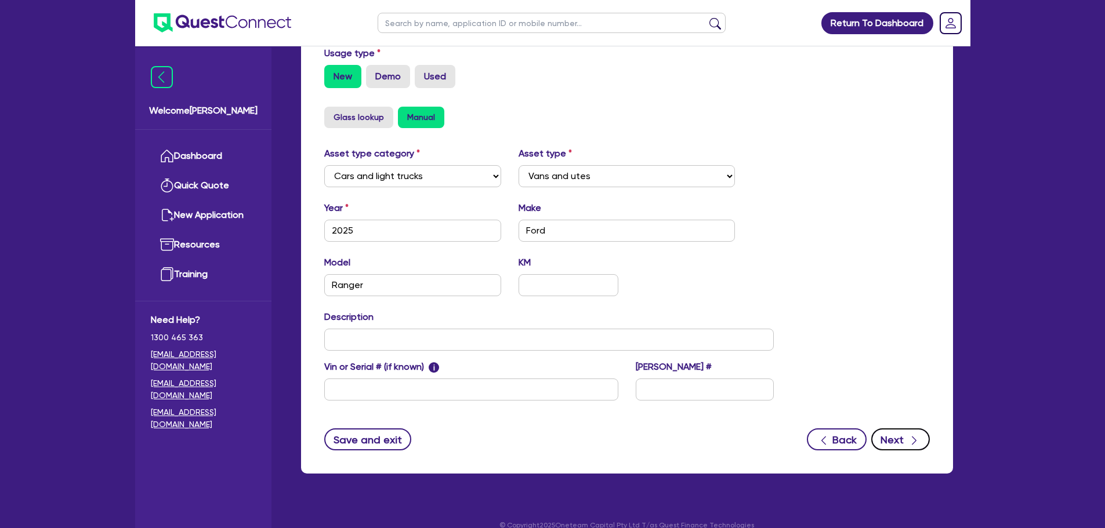
click at [903, 439] on button "Next" at bounding box center [900, 440] width 59 height 22
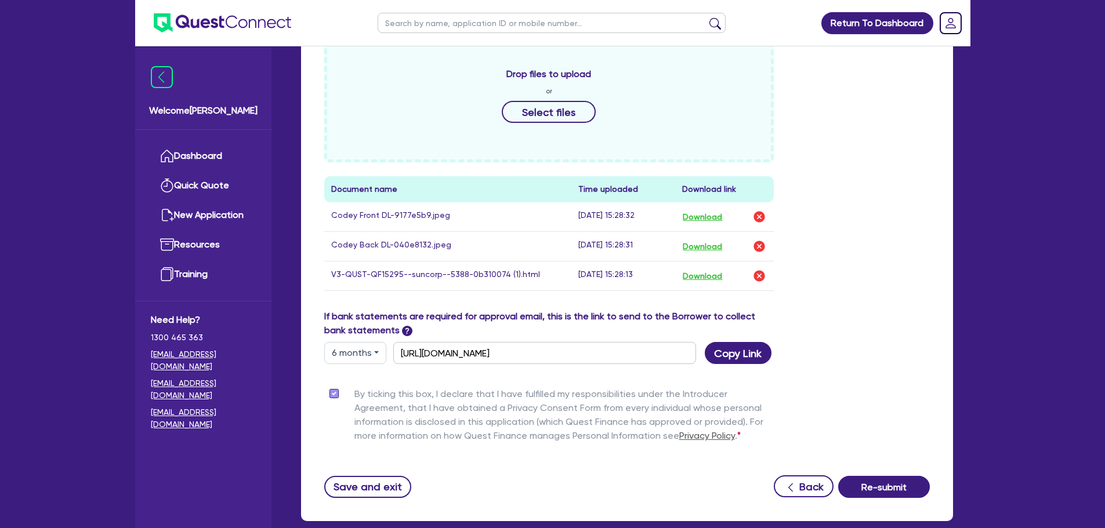
scroll to position [464, 0]
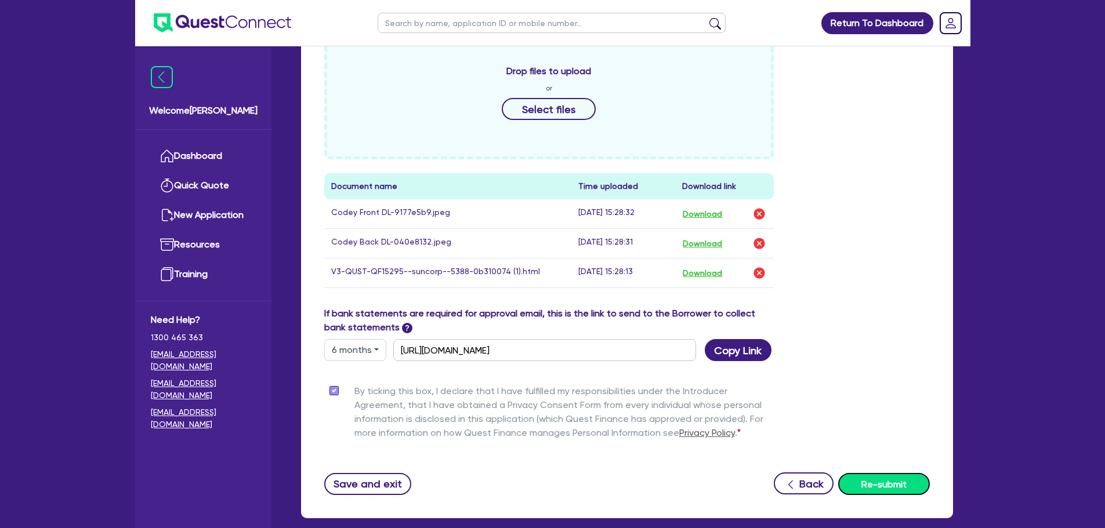
click at [893, 480] on button "Re-submit" at bounding box center [884, 484] width 92 height 22
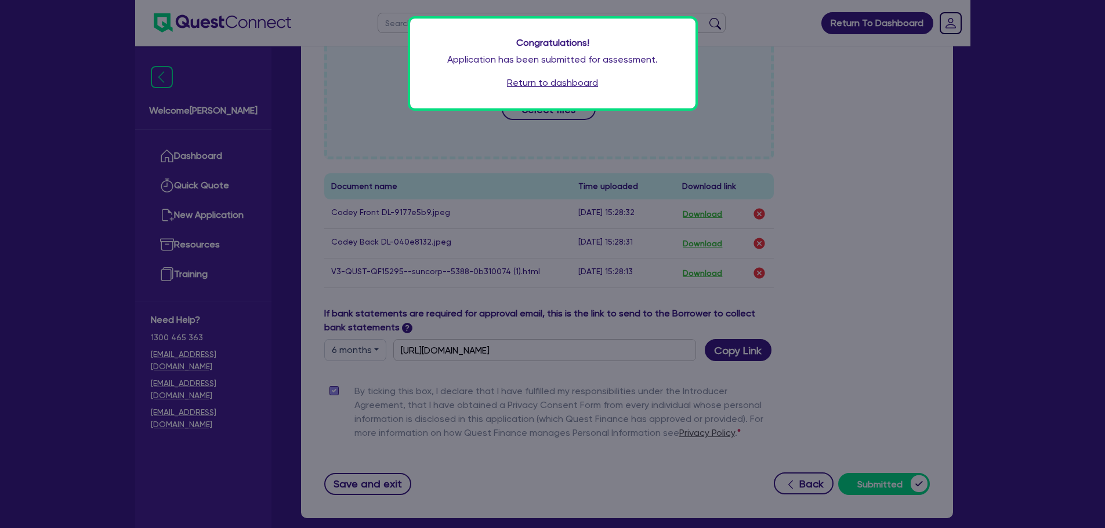
click at [546, 76] on link "Return to dashboard" at bounding box center [552, 83] width 91 height 14
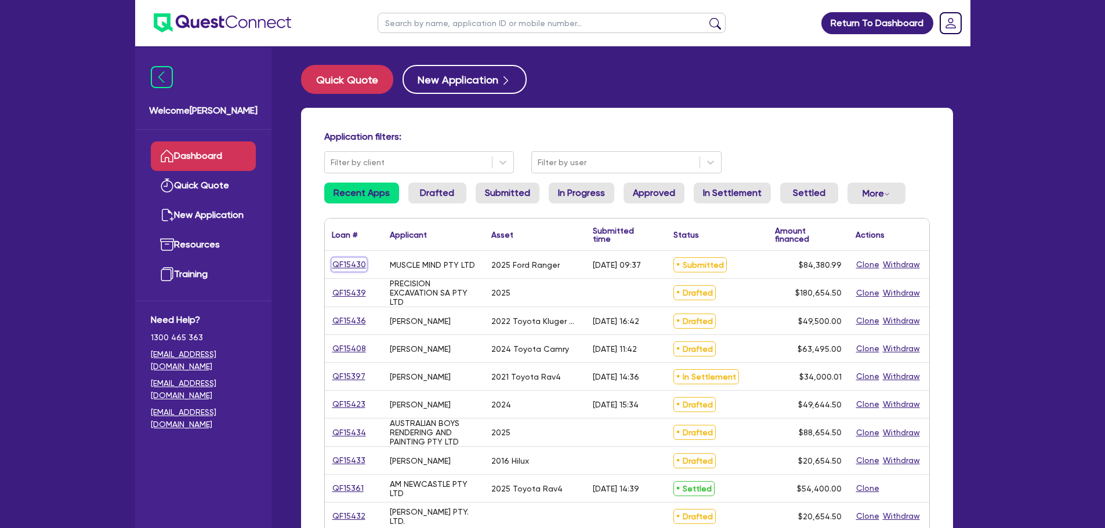
click at [345, 264] on link "QF15430" at bounding box center [349, 264] width 35 height 13
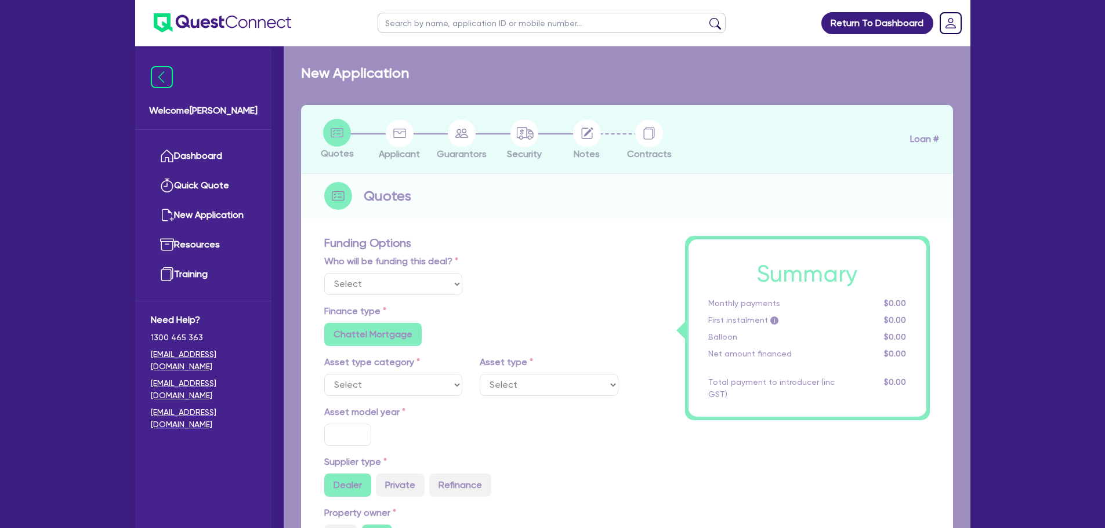
select select "Other"
select select "CARS_AND_LIGHT_TRUCKS"
type input "2025"
type input "83,726.49"
type input "6"
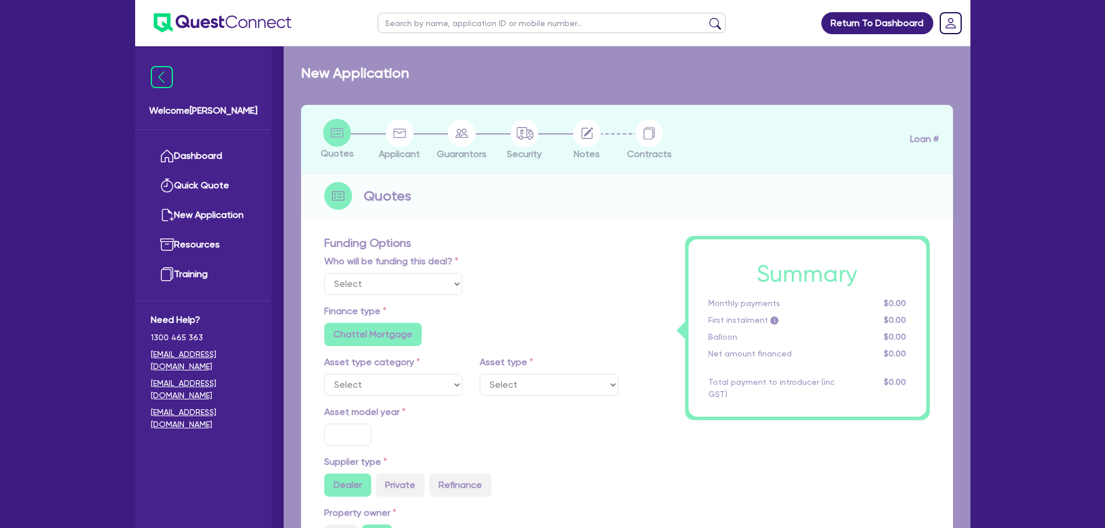
type input "5,062.86"
type input "7.5"
radio input "true"
radio input "false"
select select "VANS_AND_UTES"
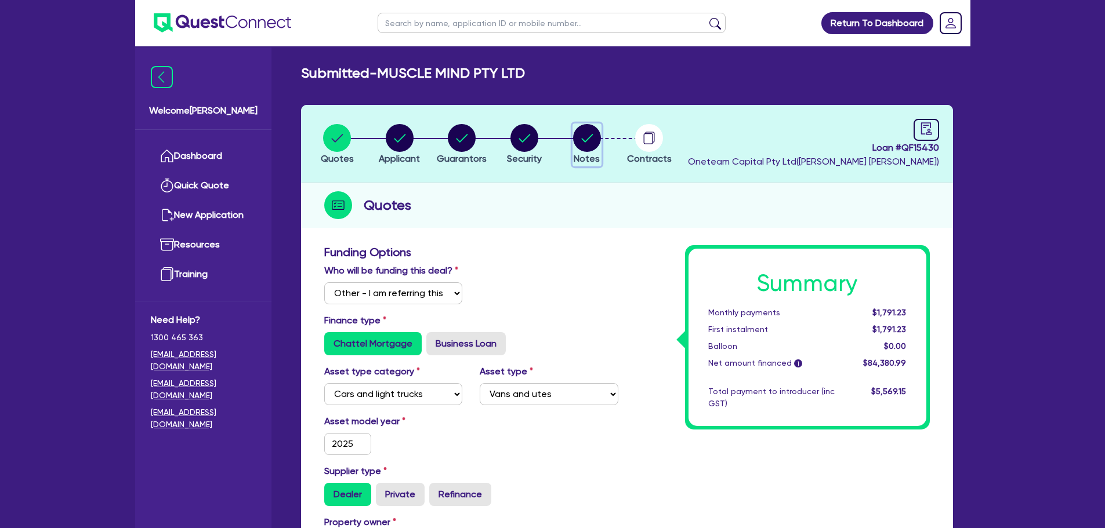
click at [595, 126] on icon "button" at bounding box center [587, 138] width 28 height 28
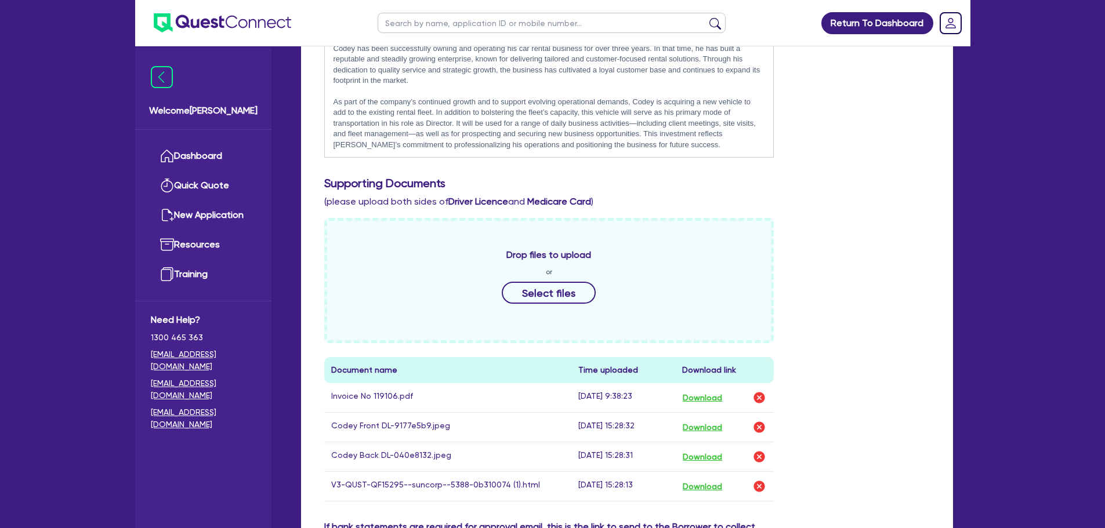
scroll to position [232, 0]
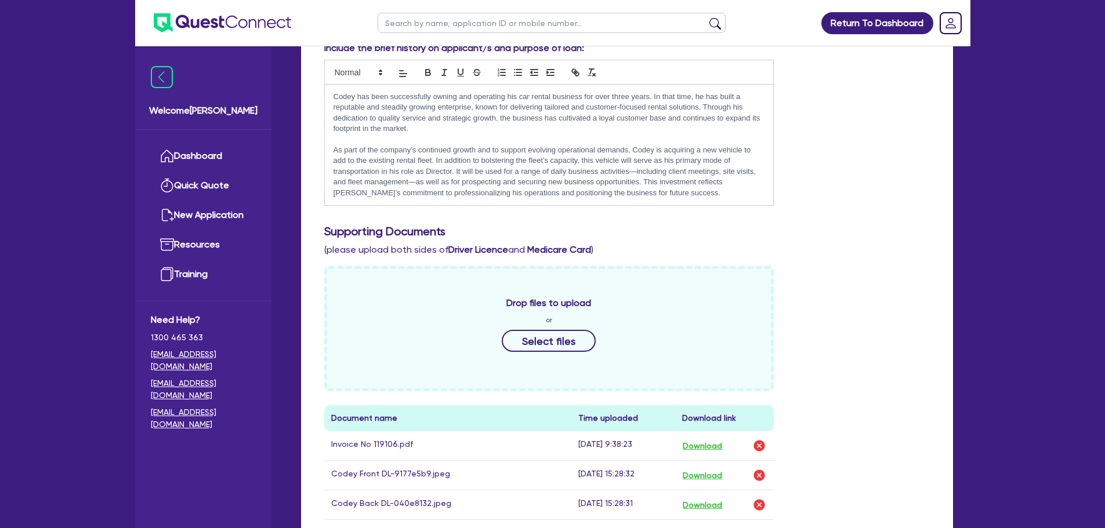
click at [807, 183] on div "Include the brief history on applicant/s and purpose of loan: [PERSON_NAME] has…" at bounding box center [627, 128] width 623 height 174
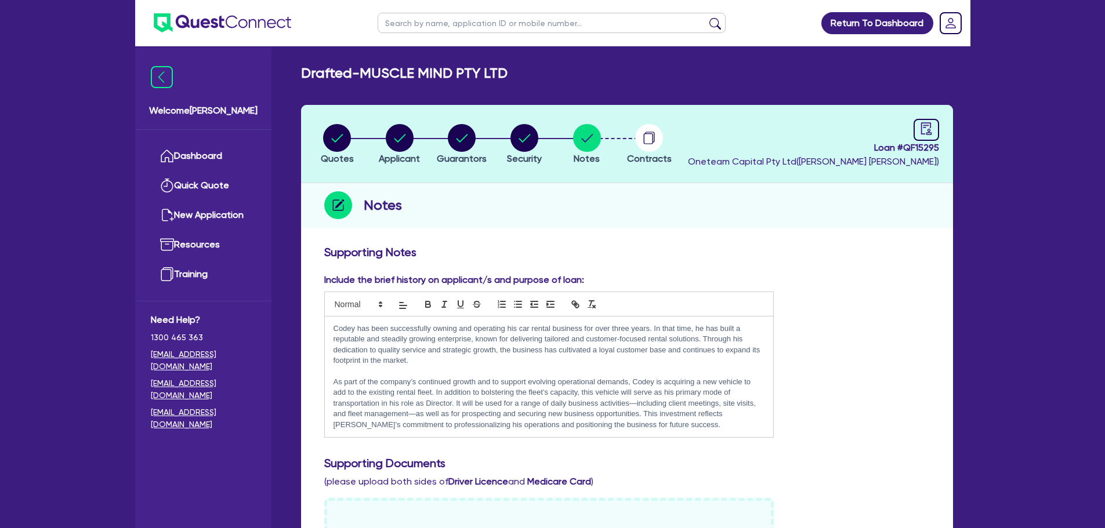
click at [510, 18] on input "text" at bounding box center [552, 23] width 348 height 20
type input "megan"
click button "submit" at bounding box center [715, 25] width 19 height 16
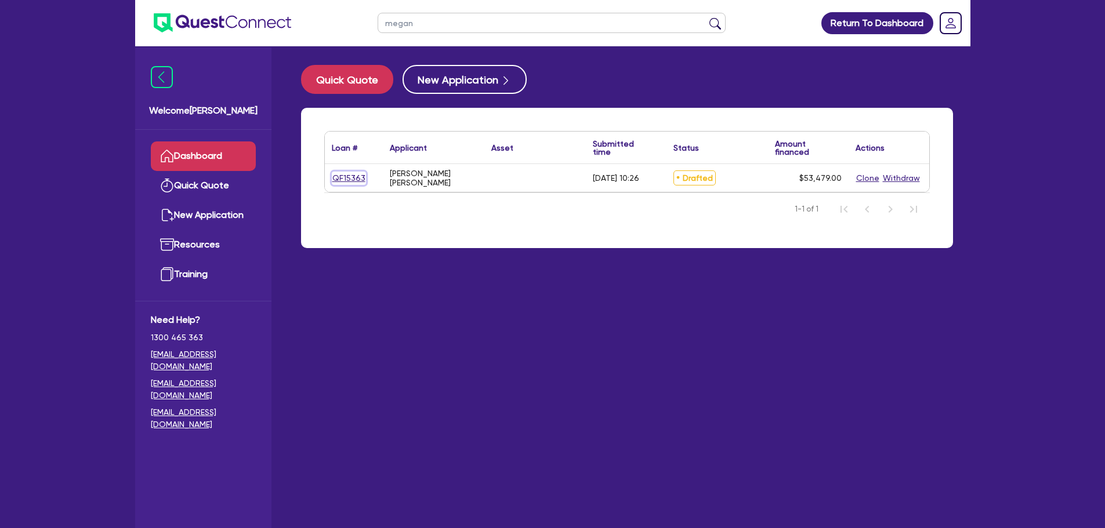
click at [343, 177] on link "QF15363" at bounding box center [349, 178] width 34 height 13
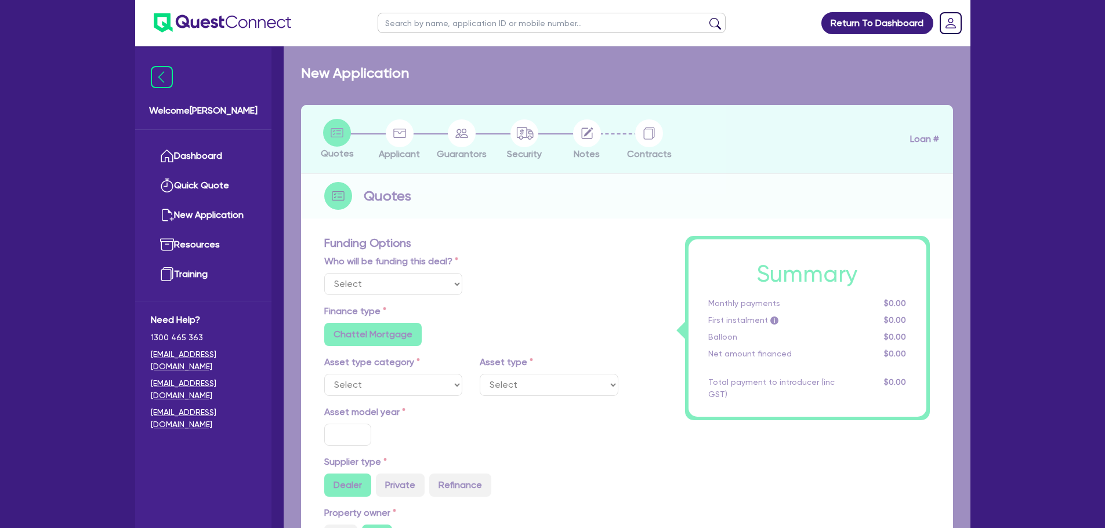
select select "Other"
radio input "false"
radio input "true"
type input "50,000"
radio input "true"
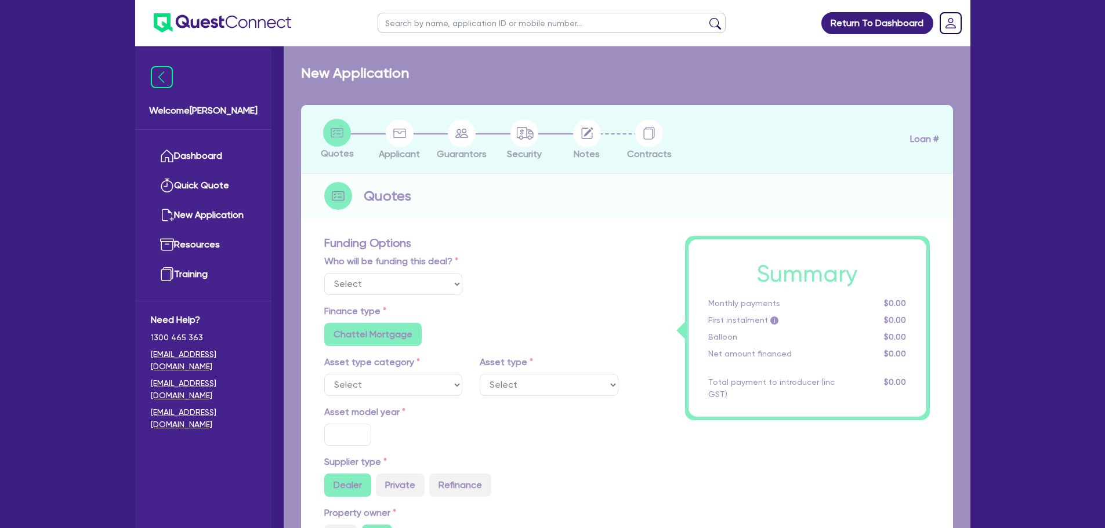
type input "9.49"
radio input "false"
type input "890"
type input "2,272.73"
radio input "true"
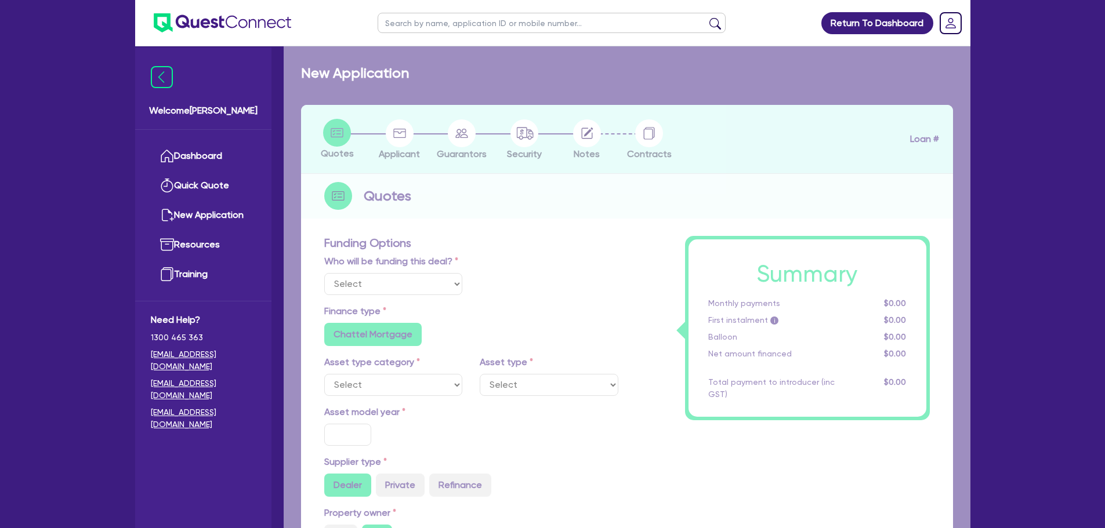
radio input "true"
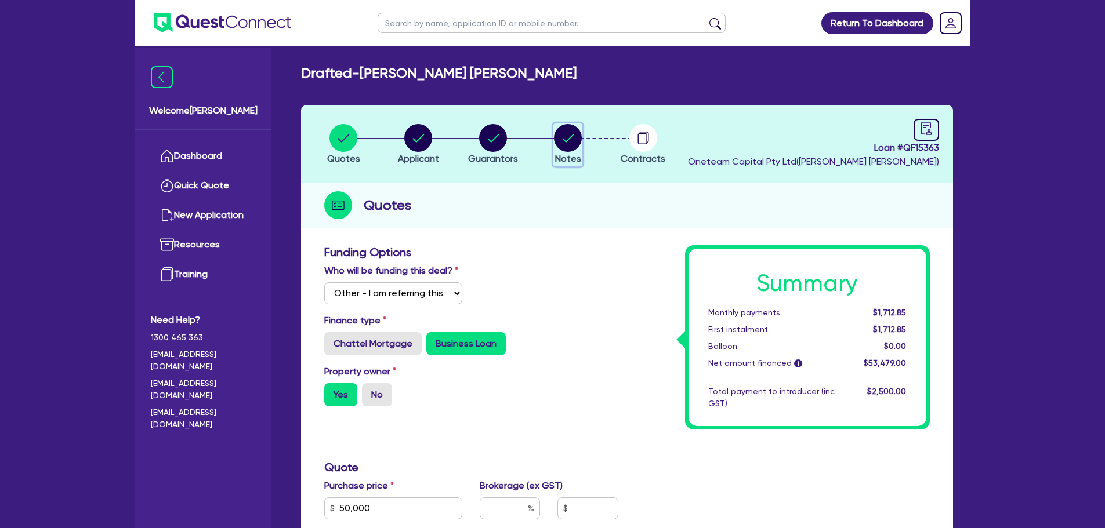
click at [565, 139] on circle "button" at bounding box center [568, 138] width 28 height 28
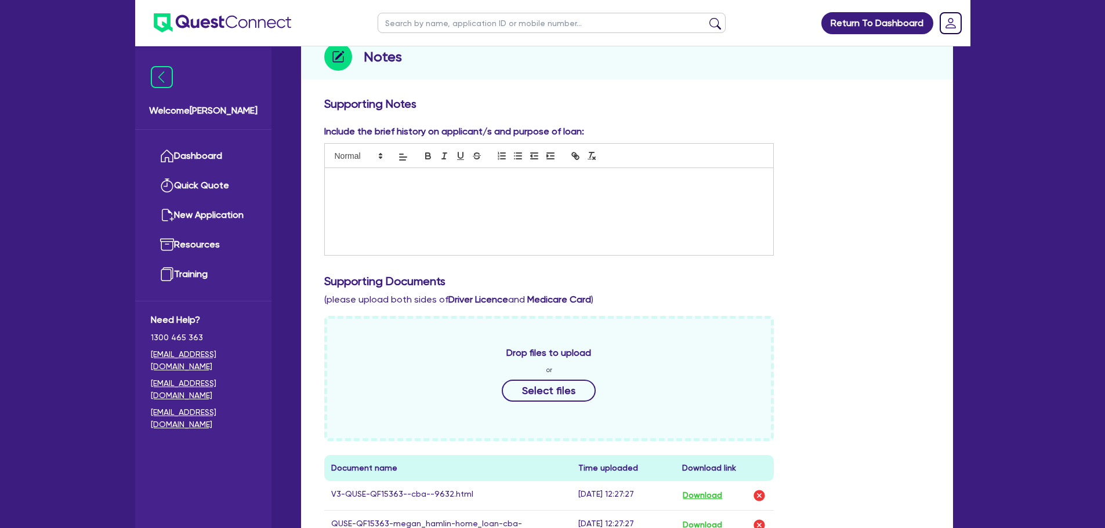
scroll to position [406, 0]
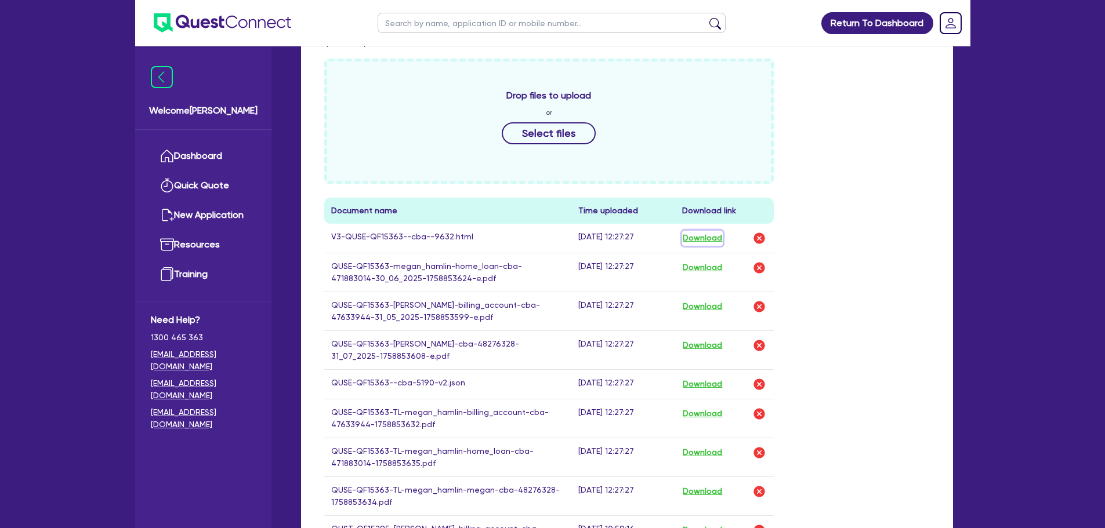
click at [705, 241] on button "Download" at bounding box center [702, 238] width 41 height 15
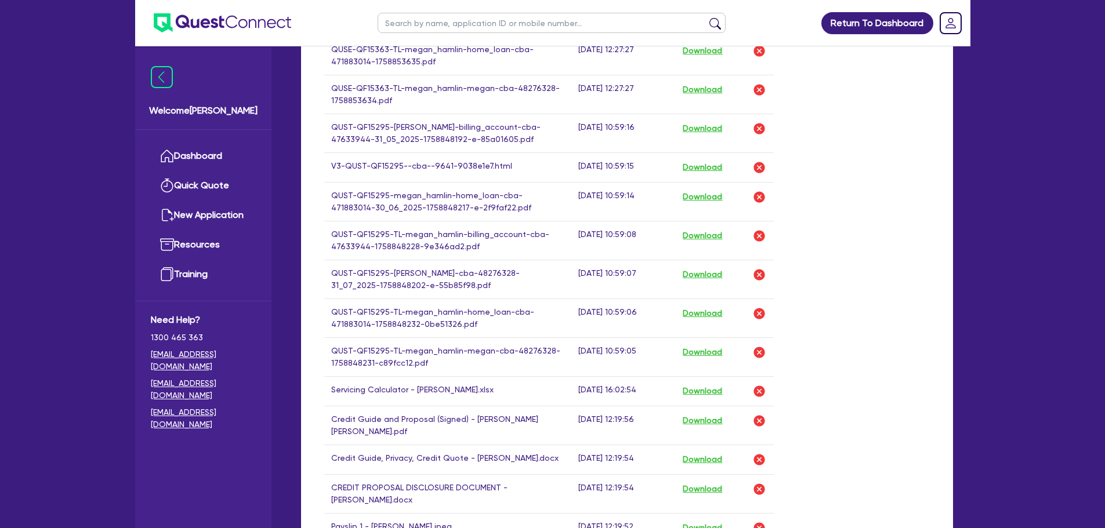
scroll to position [812, 0]
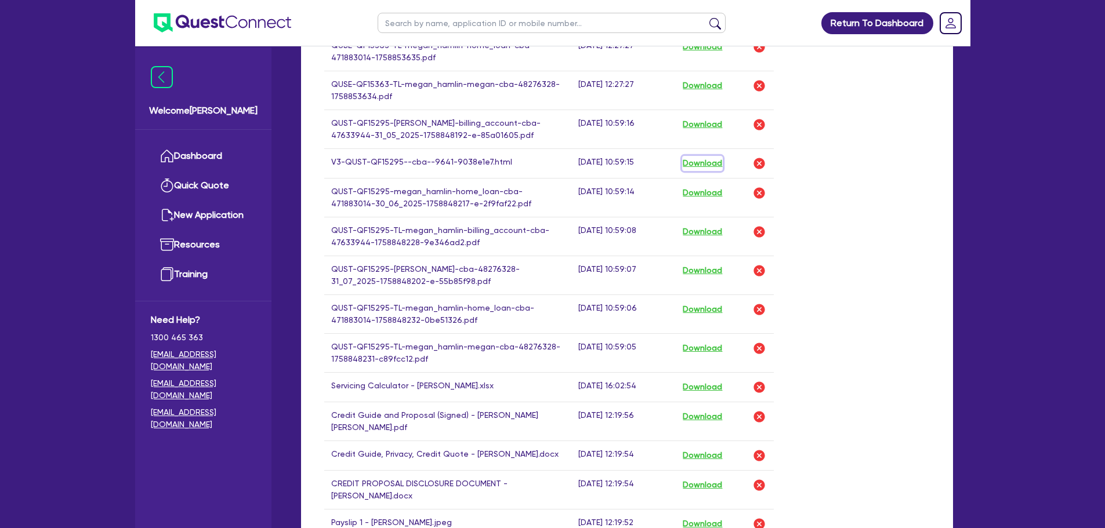
click at [696, 165] on button "Download" at bounding box center [702, 163] width 41 height 15
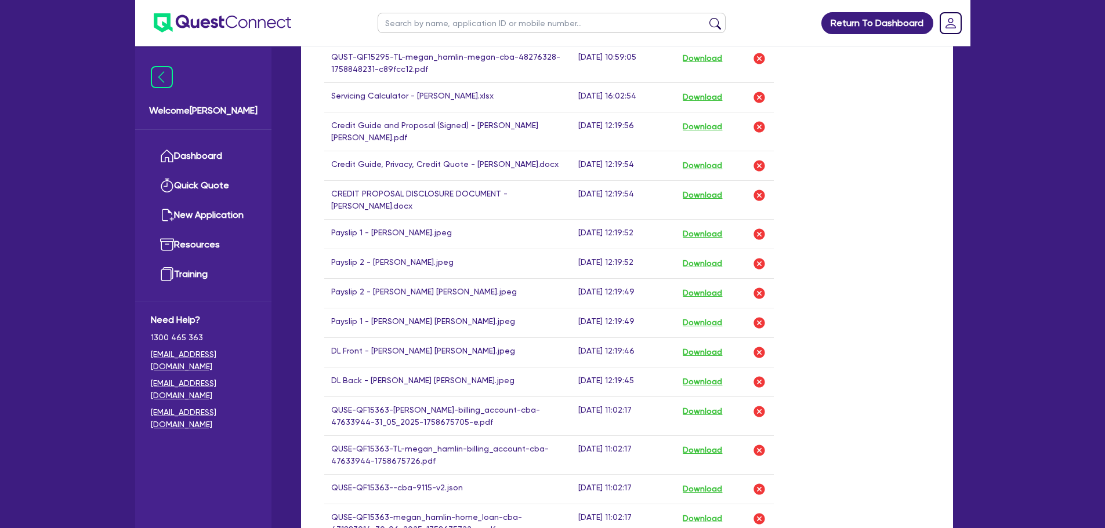
scroll to position [1276, 0]
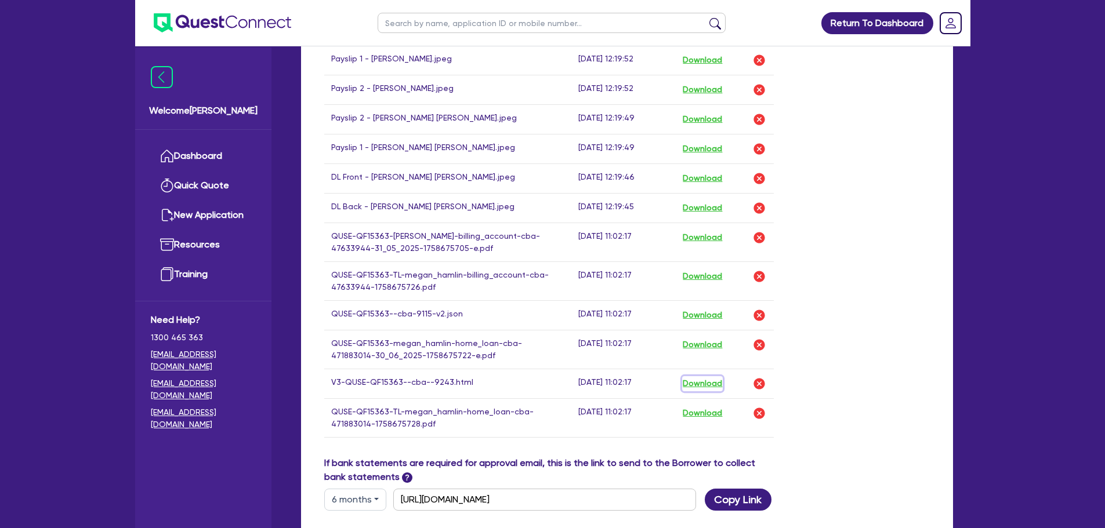
click at [717, 382] on button "Download" at bounding box center [702, 383] width 41 height 15
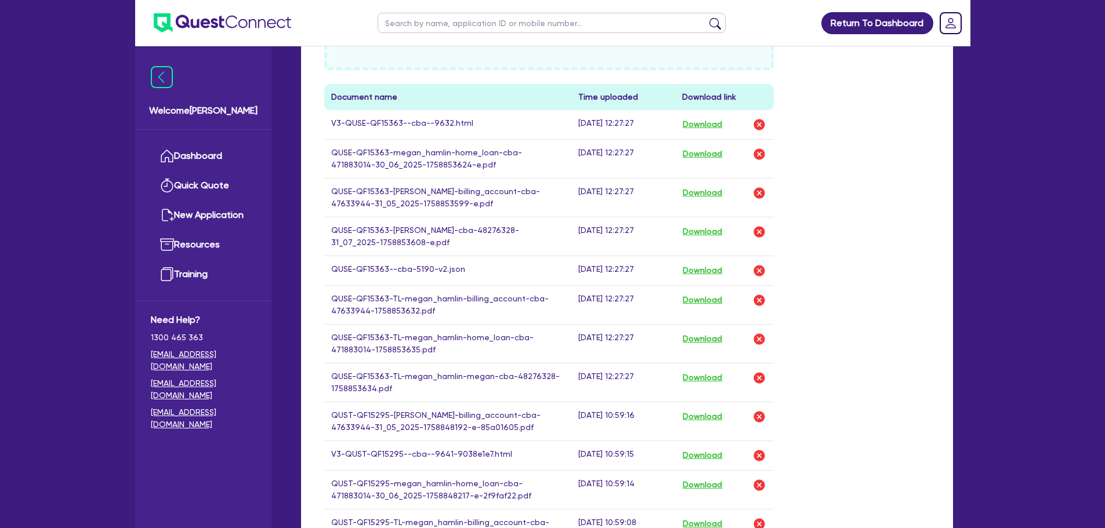
scroll to position [522, 0]
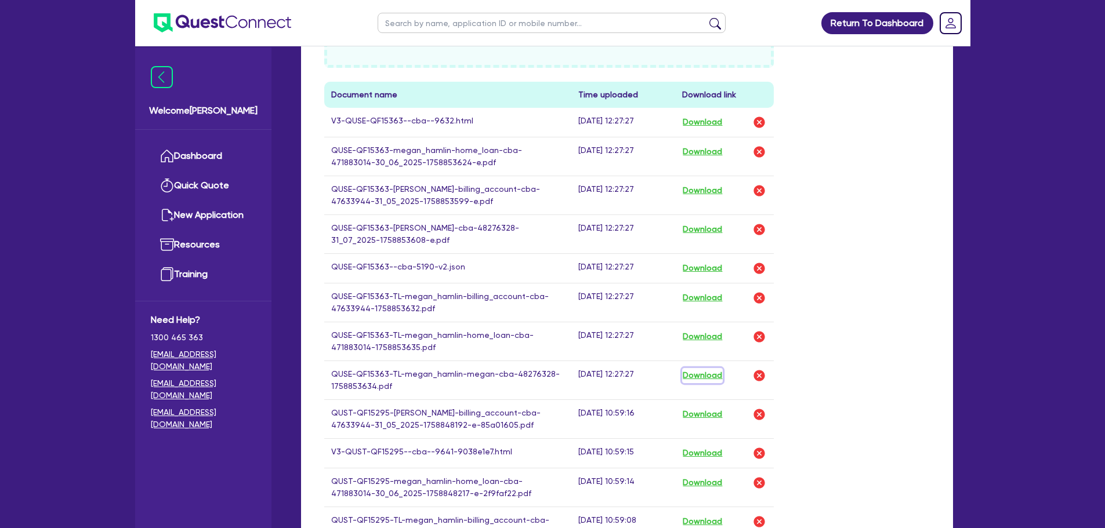
click at [719, 371] on button "Download" at bounding box center [702, 375] width 41 height 15
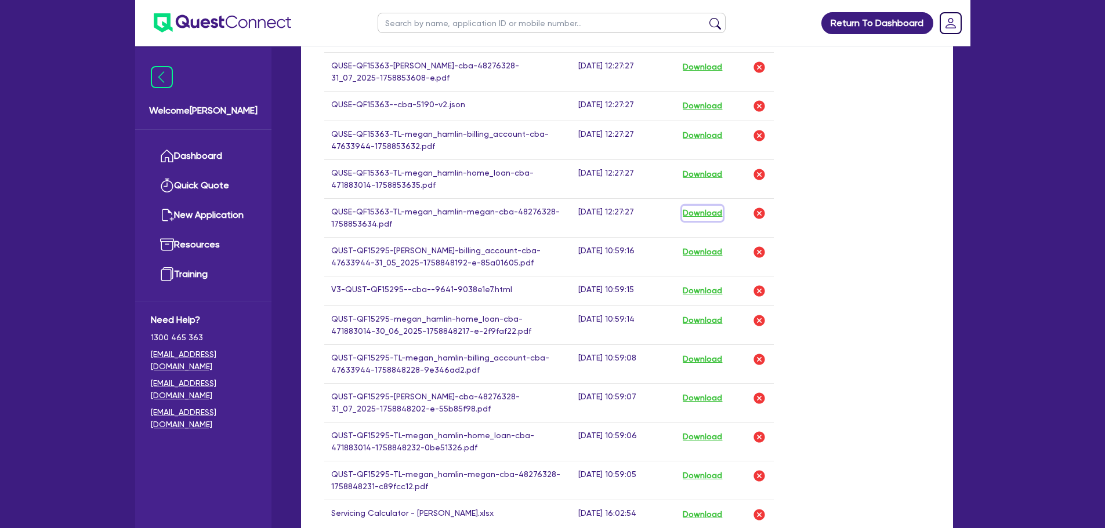
scroll to position [696, 0]
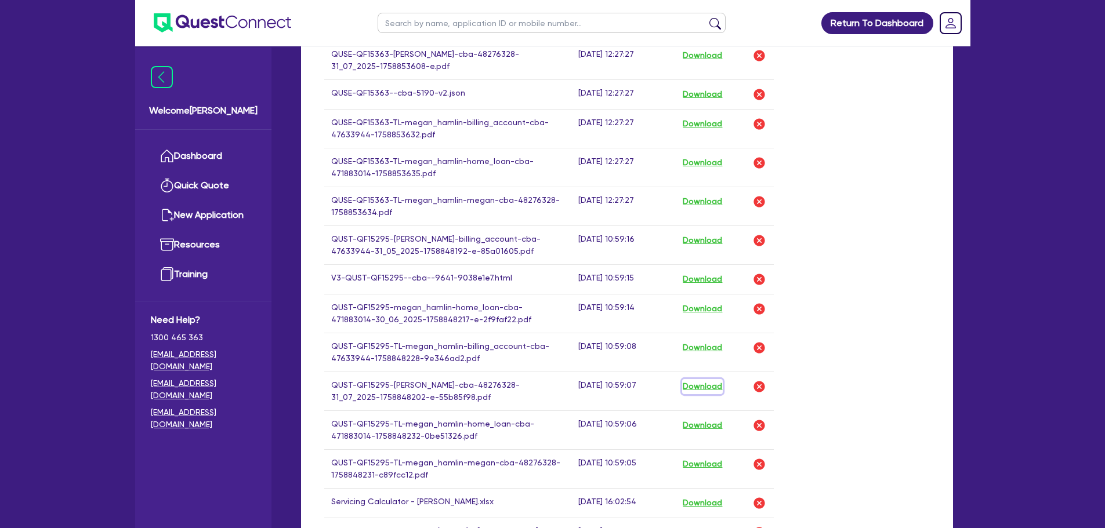
click at [713, 386] on button "Download" at bounding box center [702, 386] width 41 height 15
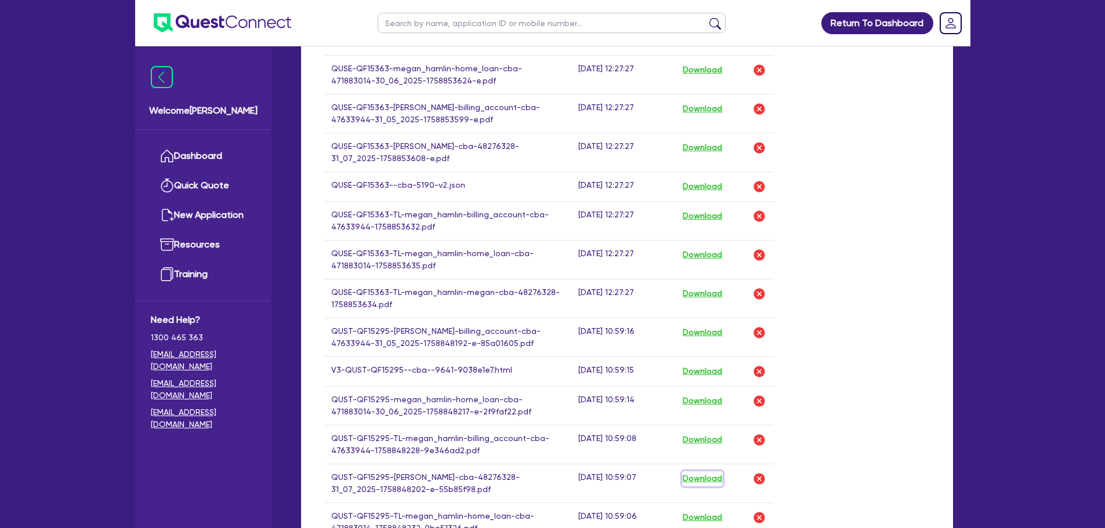
scroll to position [580, 0]
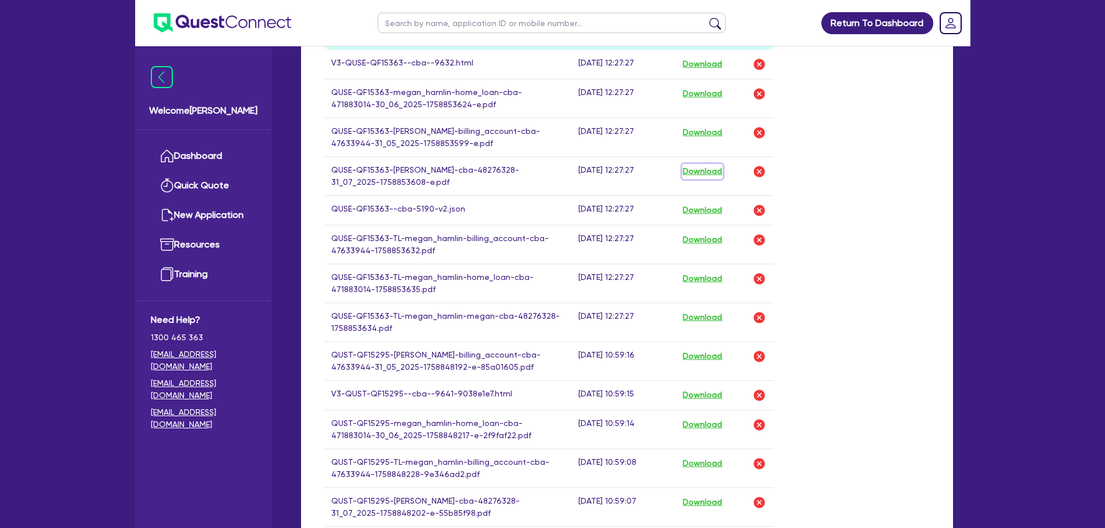
click at [719, 173] on button "Download" at bounding box center [702, 171] width 41 height 15
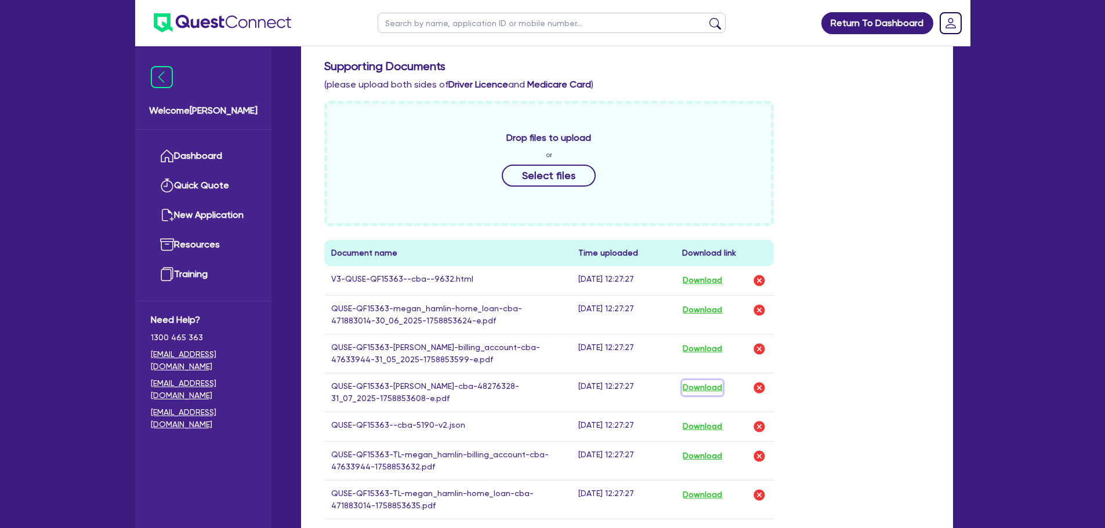
scroll to position [58, 0]
